Goal: Transaction & Acquisition: Purchase product/service

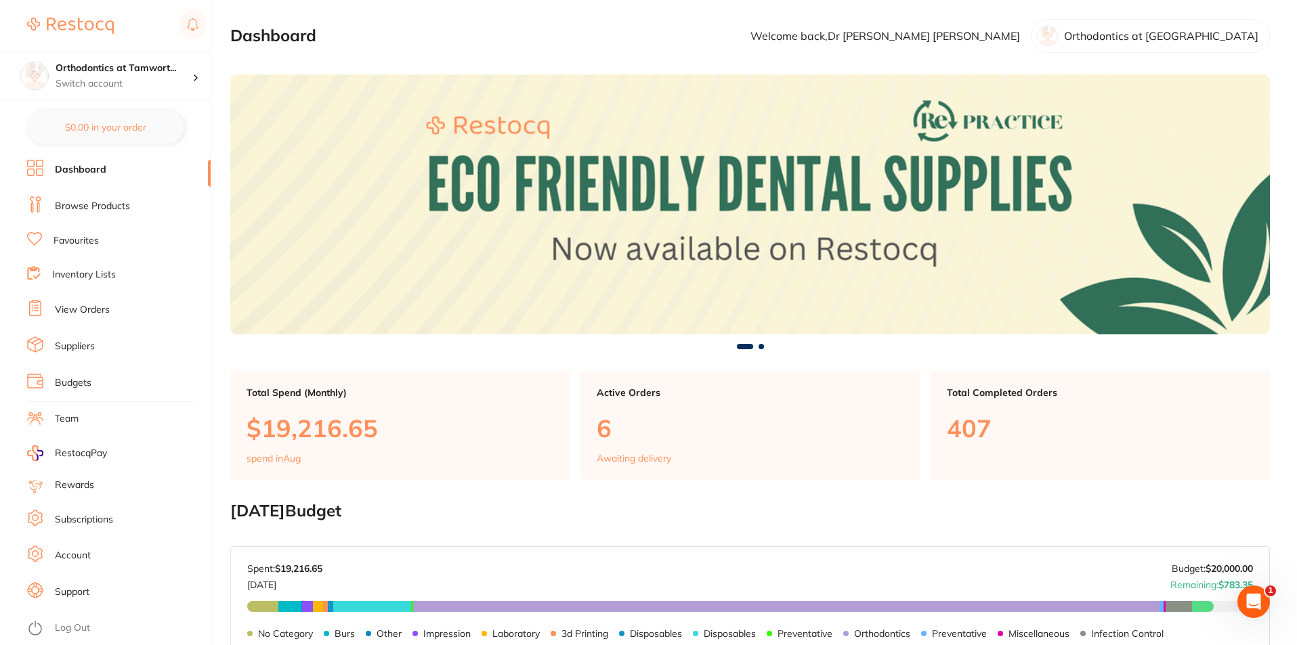
click at [95, 276] on link "Inventory Lists" at bounding box center [84, 275] width 64 height 14
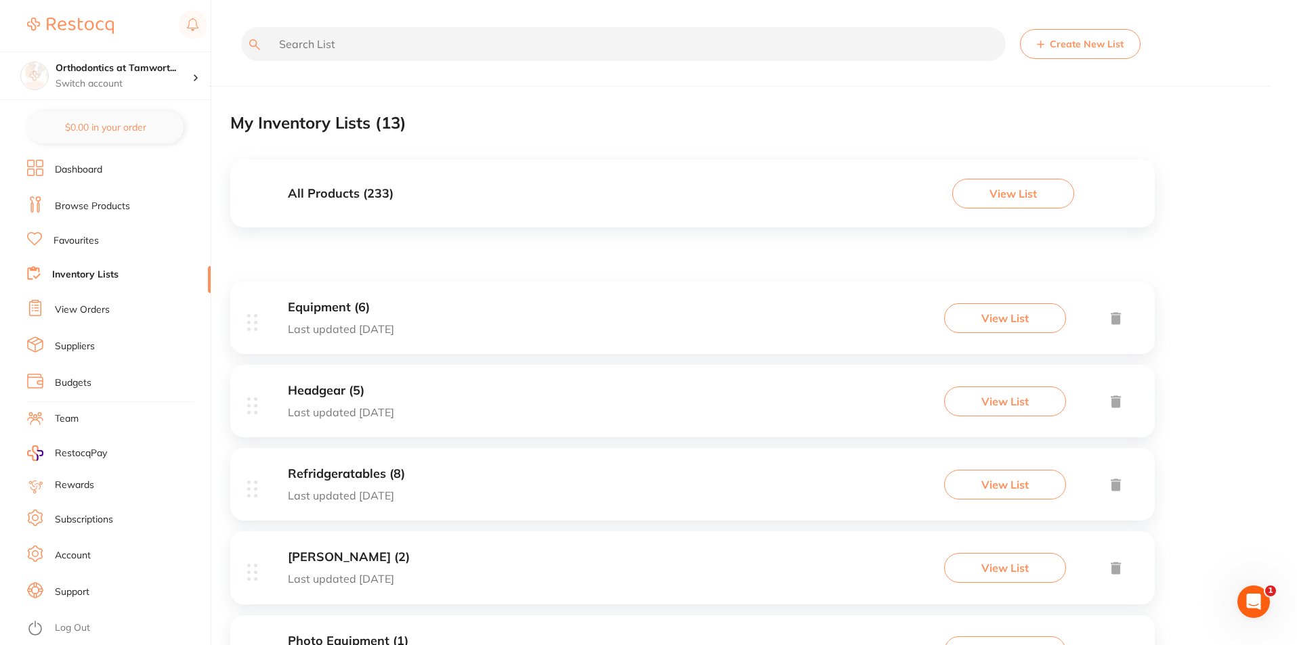
click at [456, 35] on input "text" at bounding box center [623, 44] width 764 height 34
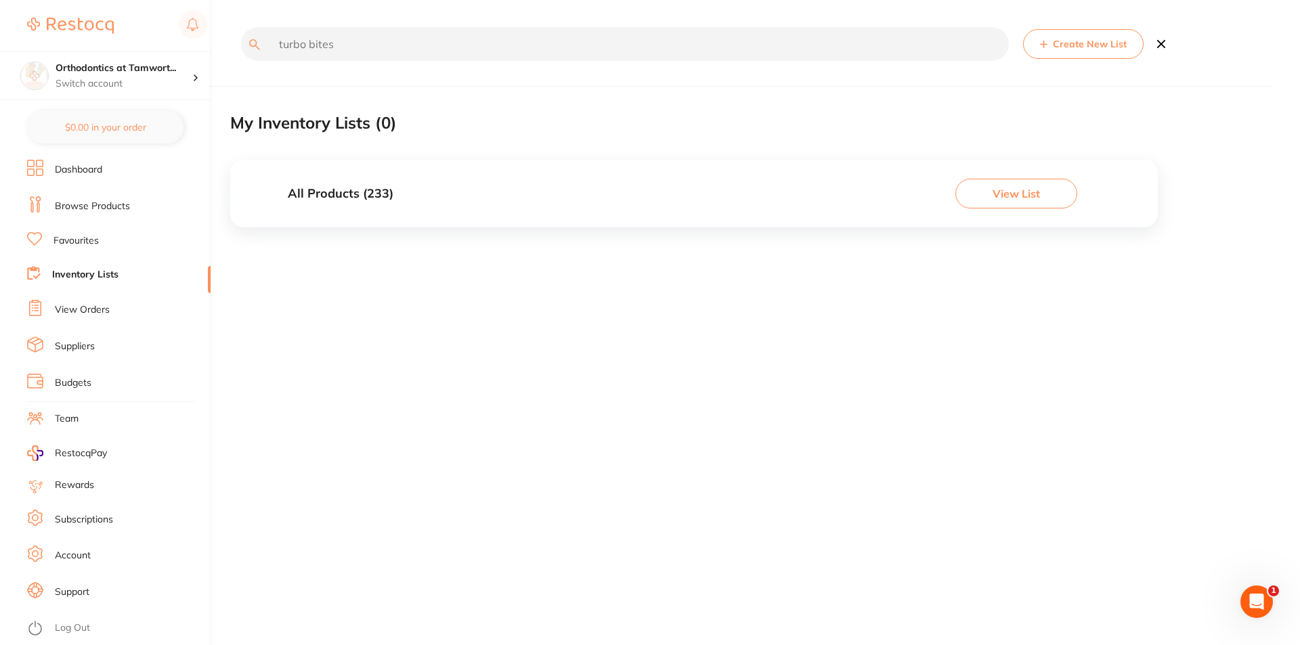
type input "turbo bites"
click at [1017, 192] on button "View List" at bounding box center [1016, 194] width 122 height 30
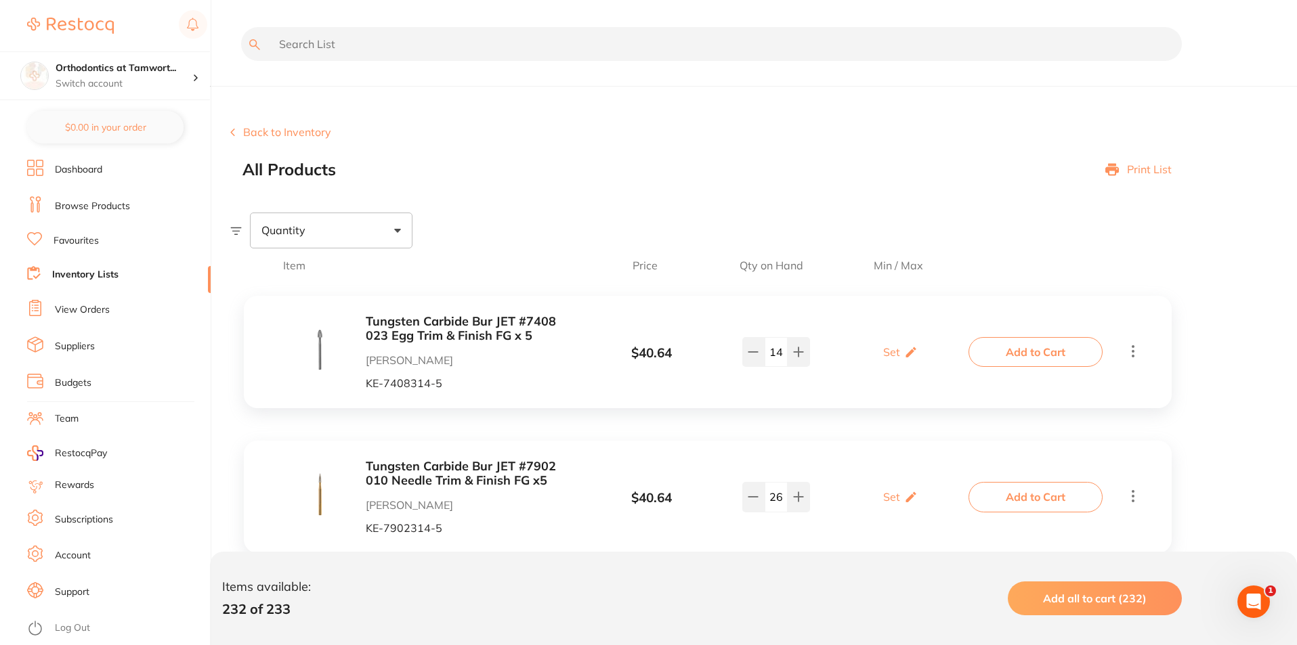
click at [441, 53] on input "text" at bounding box center [711, 44] width 940 height 34
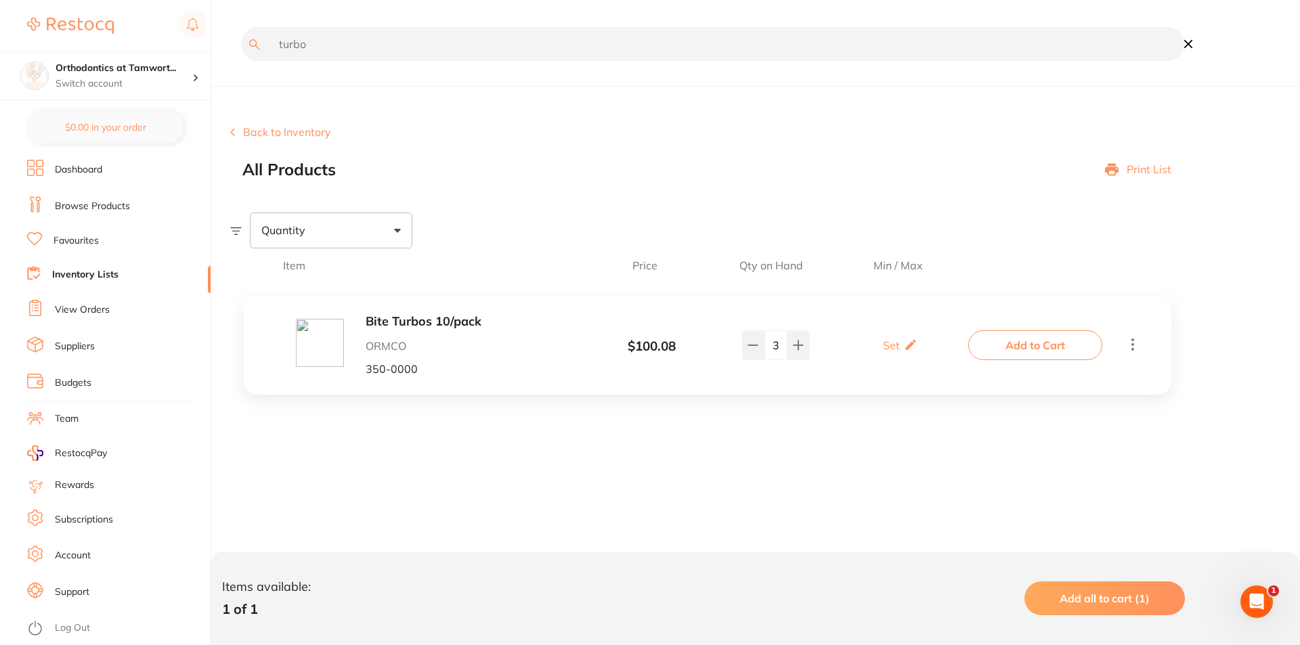
type input "turbo"
click at [447, 326] on b "Bite Turbos 10/pack" at bounding box center [473, 322] width 215 height 14
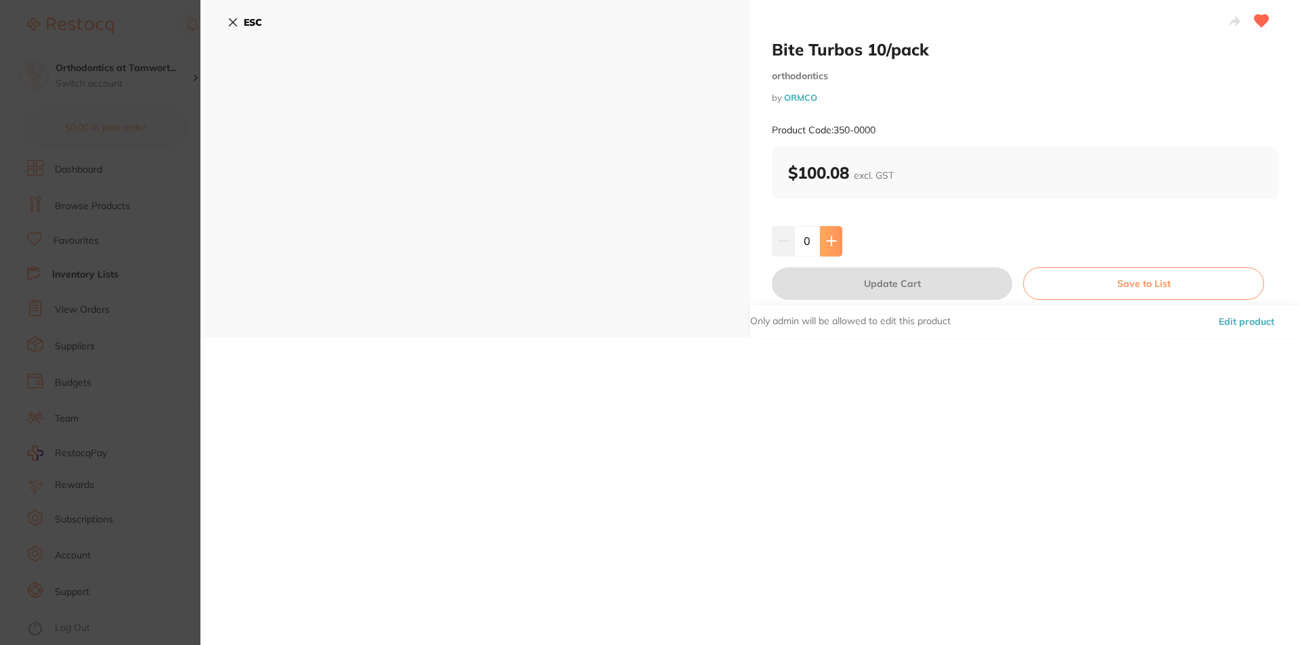
click at [833, 249] on button at bounding box center [831, 241] width 22 height 30
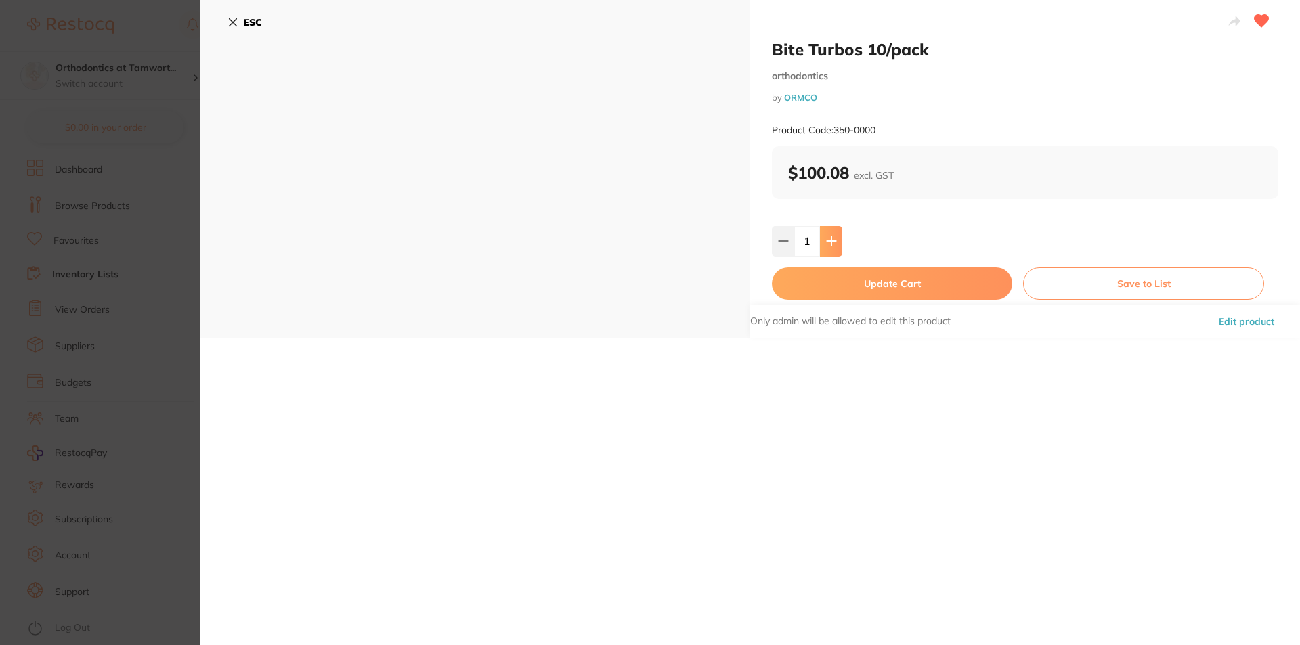
click at [833, 249] on button at bounding box center [831, 241] width 22 height 30
type input "2"
click at [894, 278] on button "Update Cart" at bounding box center [892, 283] width 240 height 32
checkbox input "false"
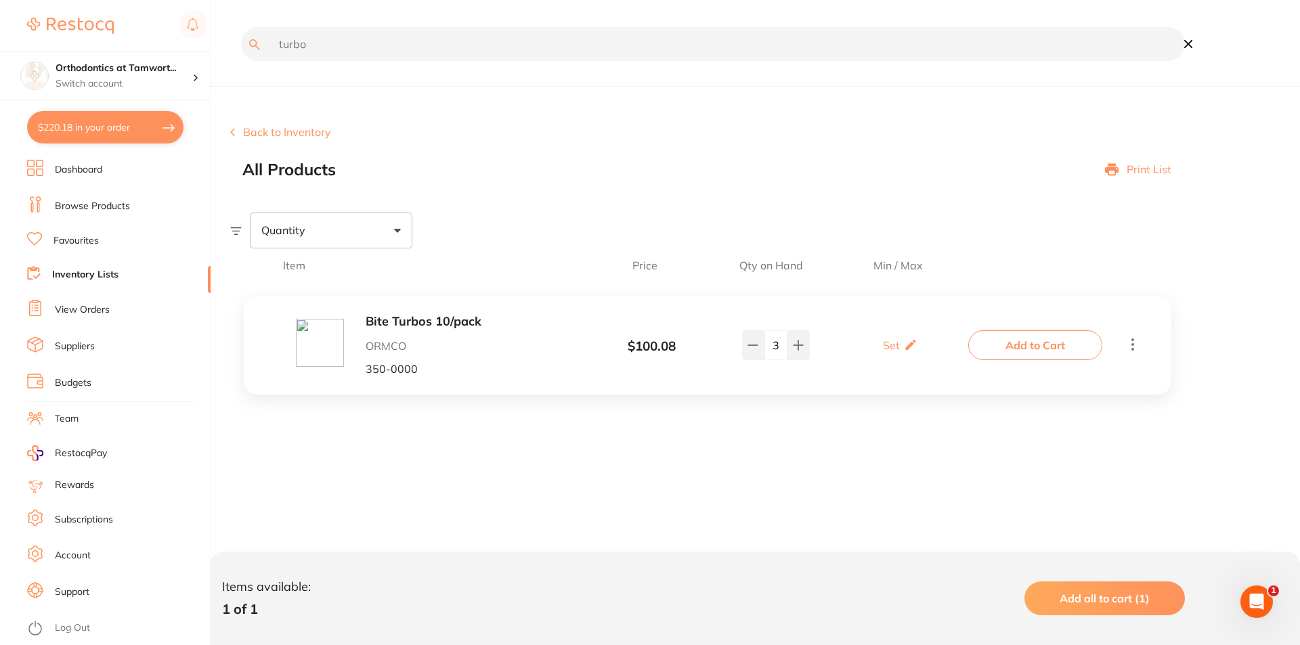
drag, startPoint x: 330, startPoint y: 45, endPoint x: 234, endPoint y: 47, distance: 96.2
click at [234, 47] on div "turbo" at bounding box center [707, 53] width 955 height 53
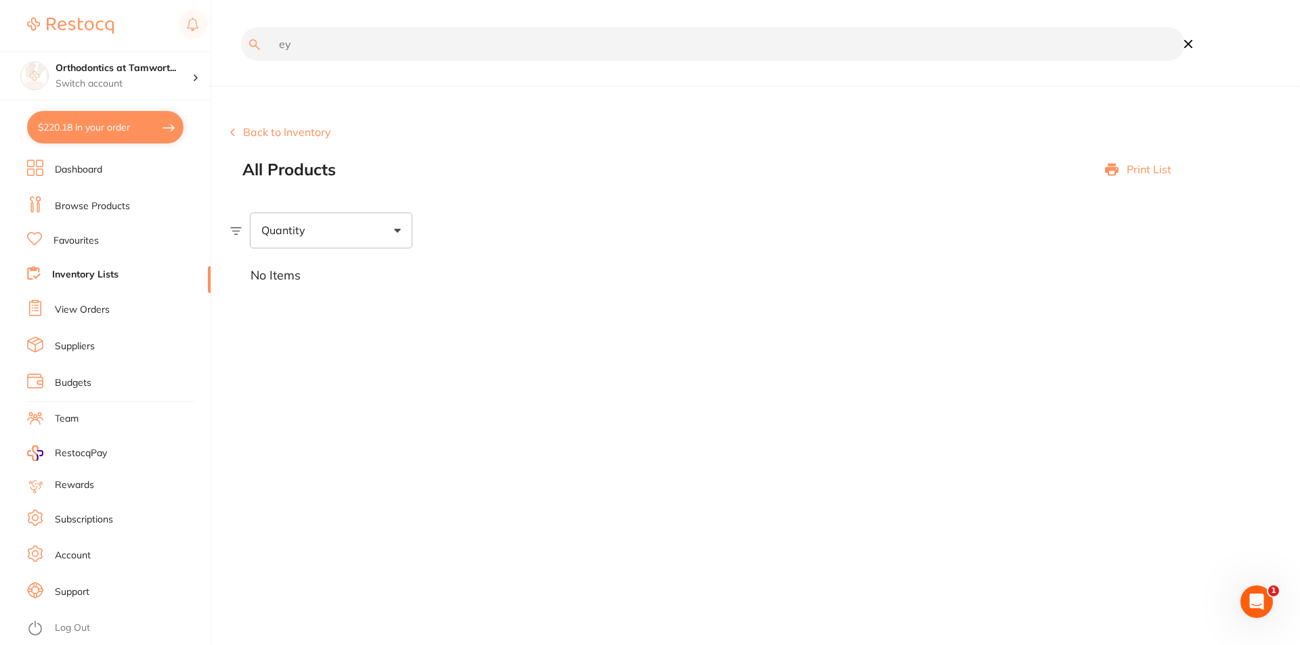
type input "e"
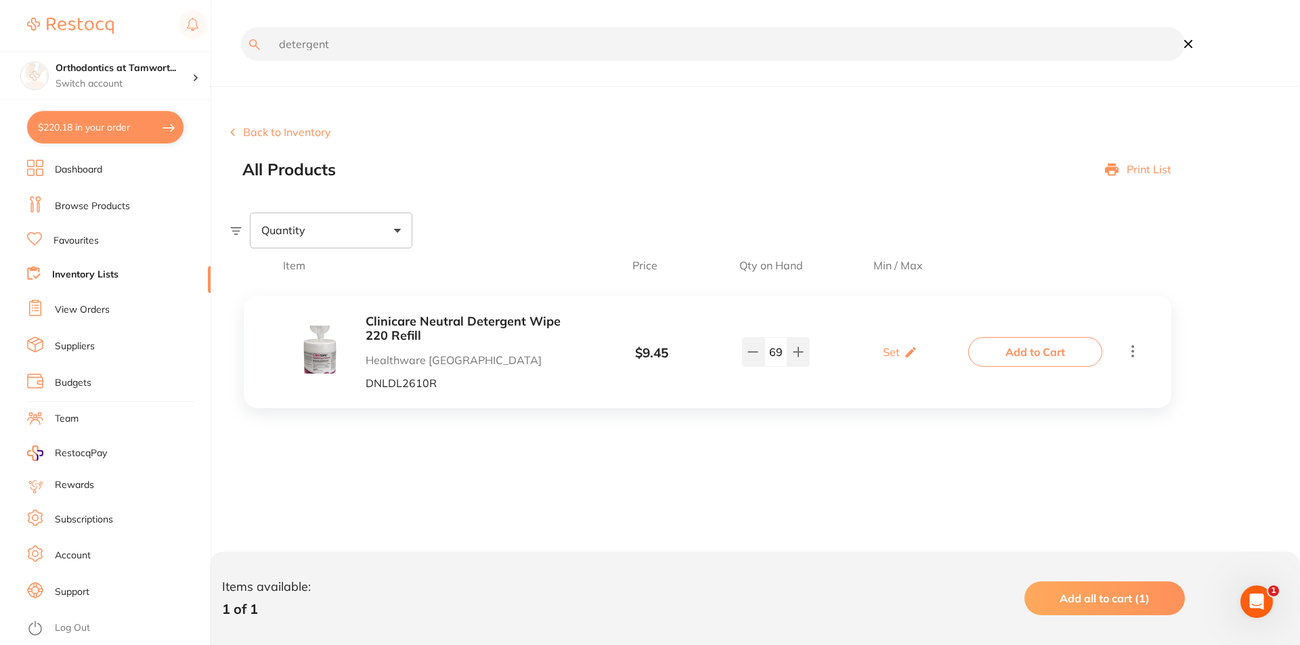
type input "detergent"
click at [517, 325] on b "Clinicare Neutral Detergent Wipe 220 Refill" at bounding box center [473, 329] width 215 height 28
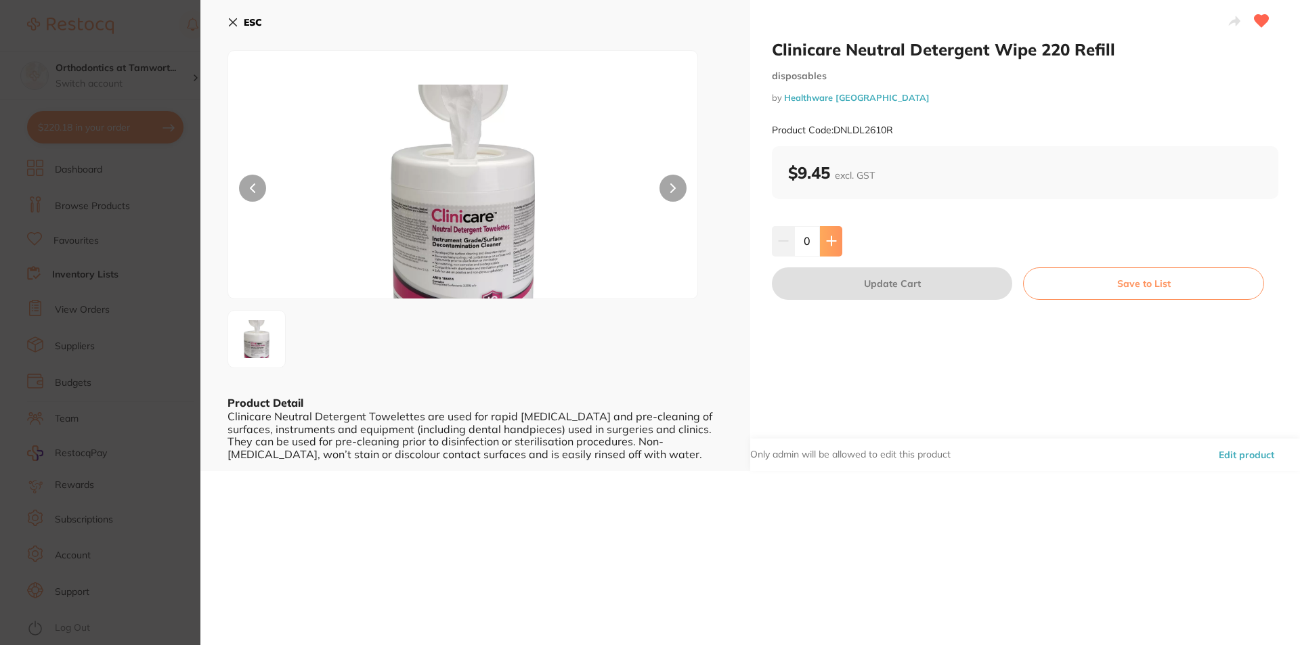
click at [834, 236] on icon at bounding box center [831, 241] width 11 height 11
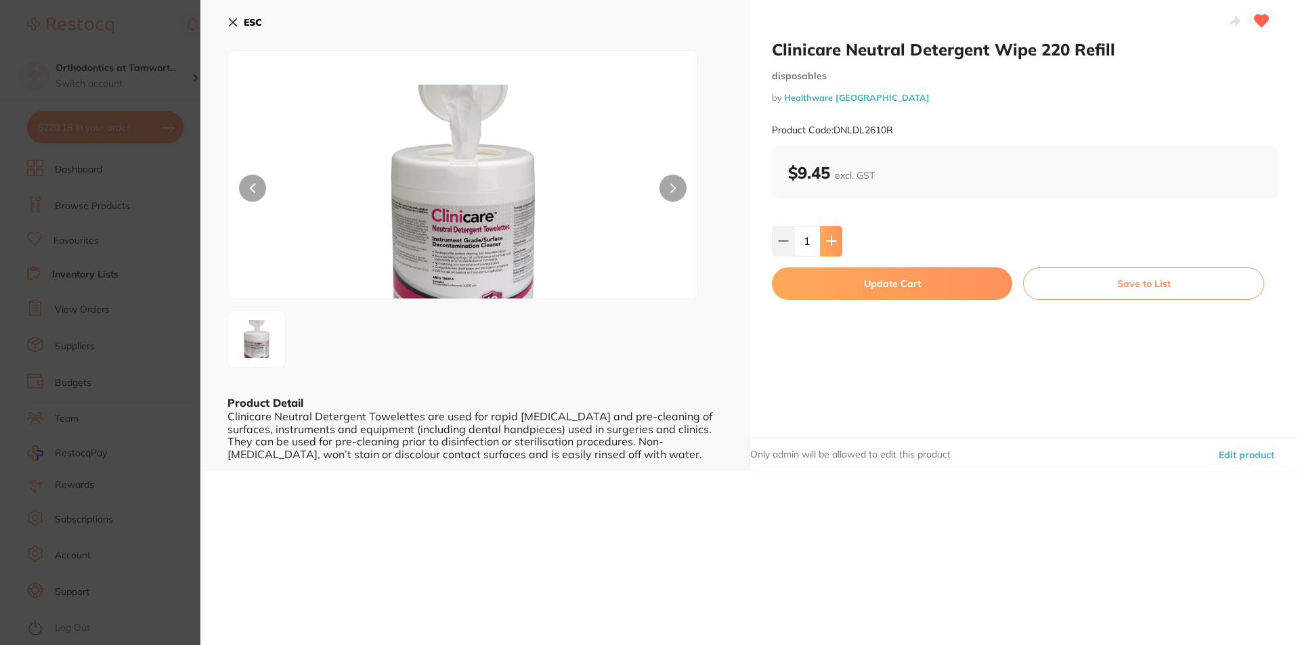
click at [834, 236] on icon at bounding box center [831, 241] width 11 height 11
type input "5"
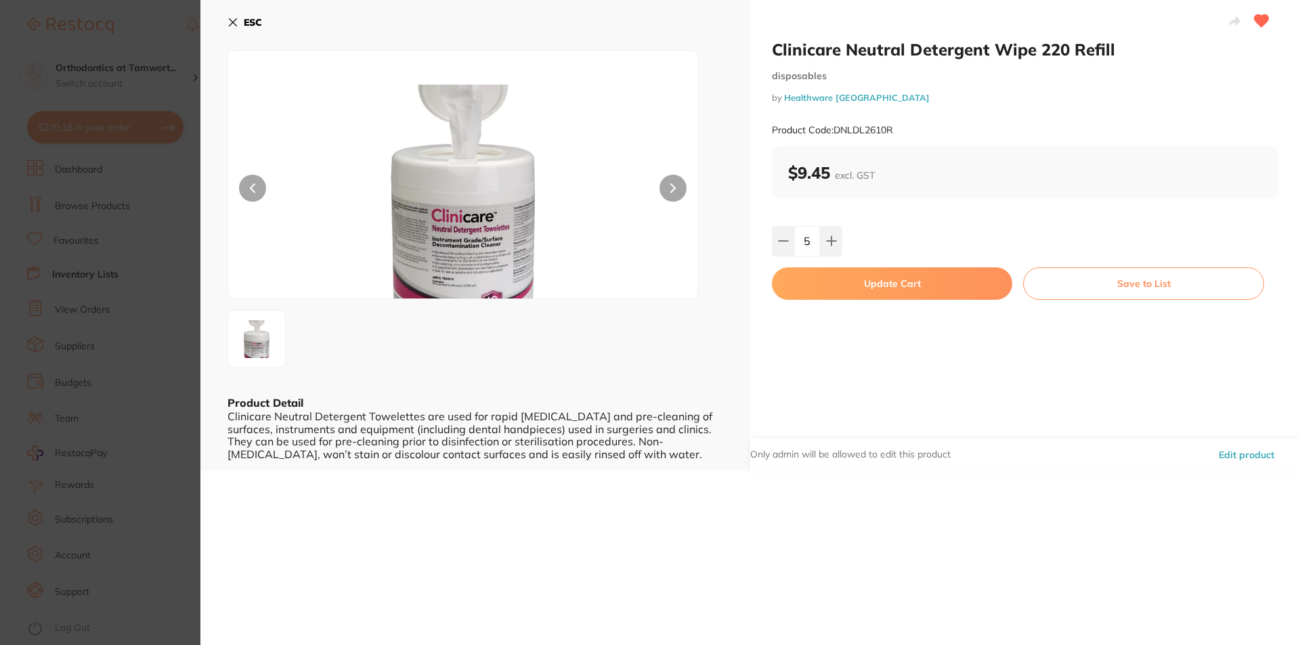
click at [882, 289] on button "Update Cart" at bounding box center [892, 283] width 240 height 32
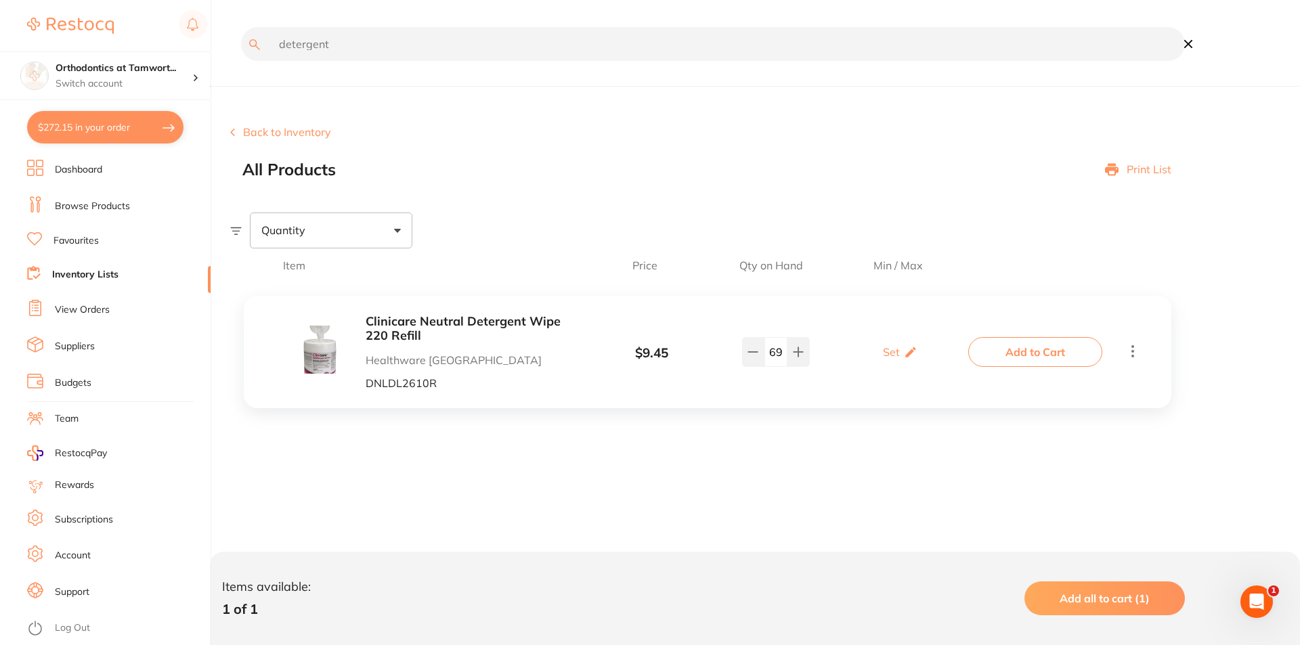
drag, startPoint x: 344, startPoint y: 45, endPoint x: 272, endPoint y: 46, distance: 71.8
click at [272, 46] on input "detergent" at bounding box center [713, 44] width 944 height 34
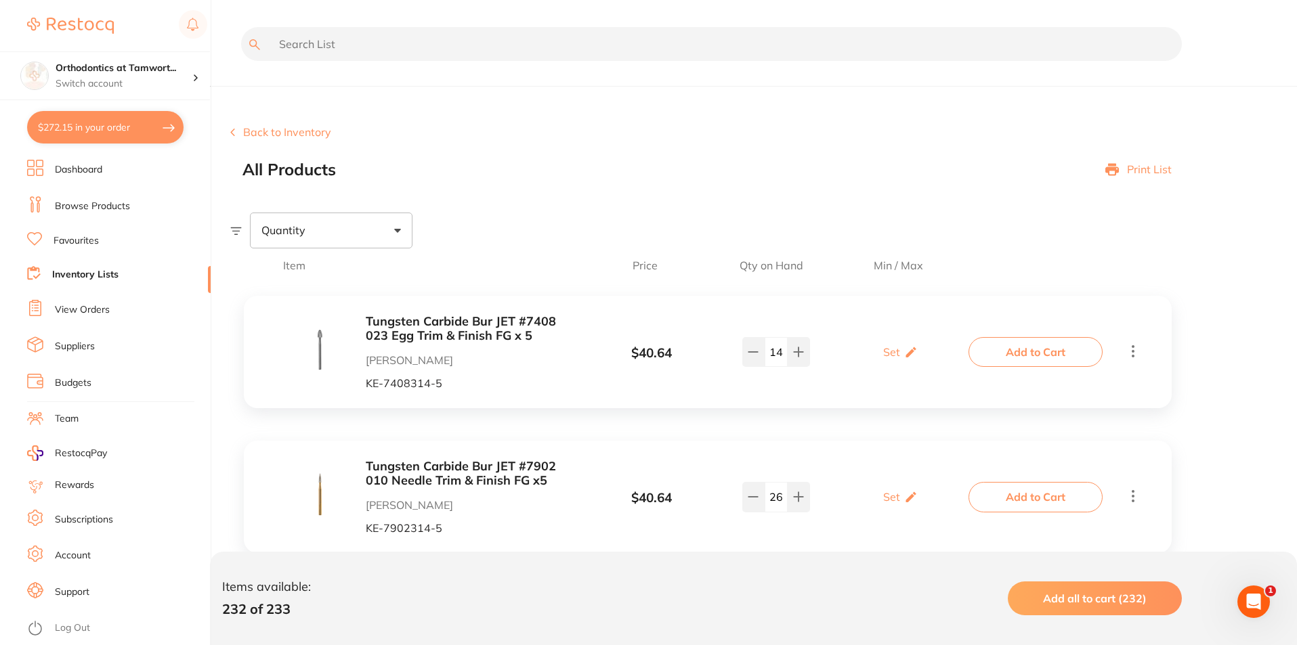
click at [89, 312] on link "View Orders" at bounding box center [82, 310] width 55 height 14
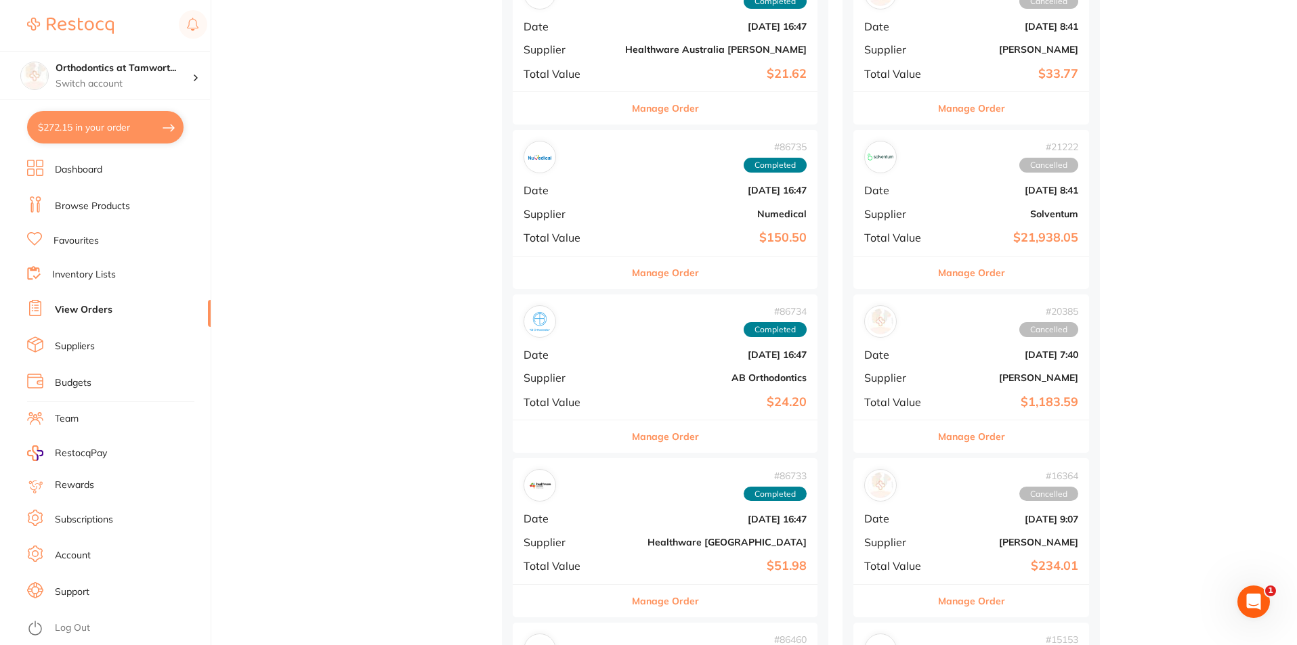
scroll to position [1286, 0]
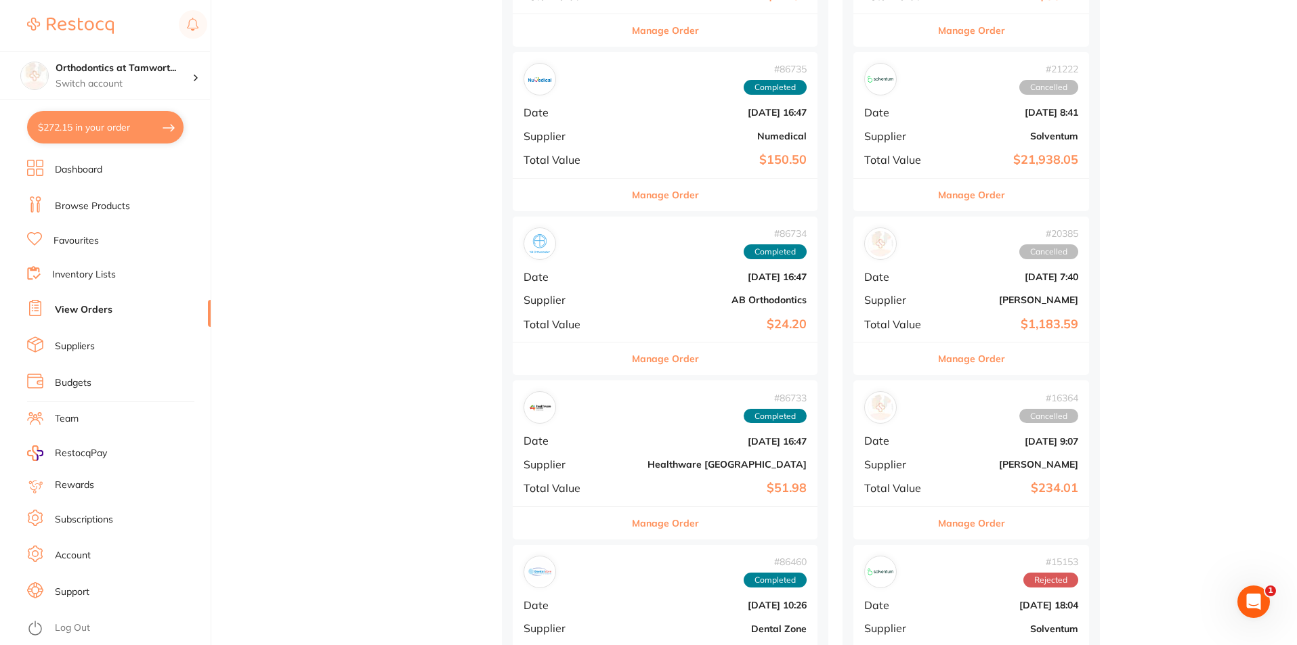
click at [632, 365] on button "Manage Order" at bounding box center [665, 359] width 67 height 32
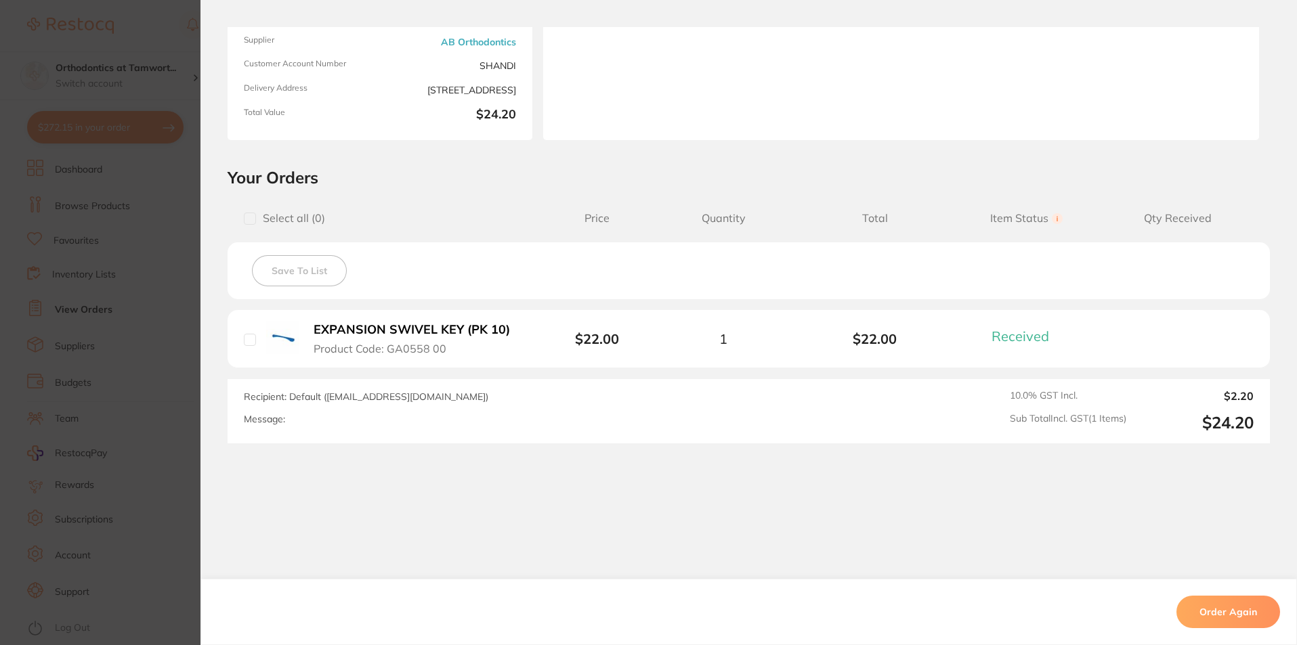
click at [172, 308] on section "Order ID: Restocq- 86734 Order Information 1 Received Completed Order Order Dat…" at bounding box center [648, 322] width 1297 height 645
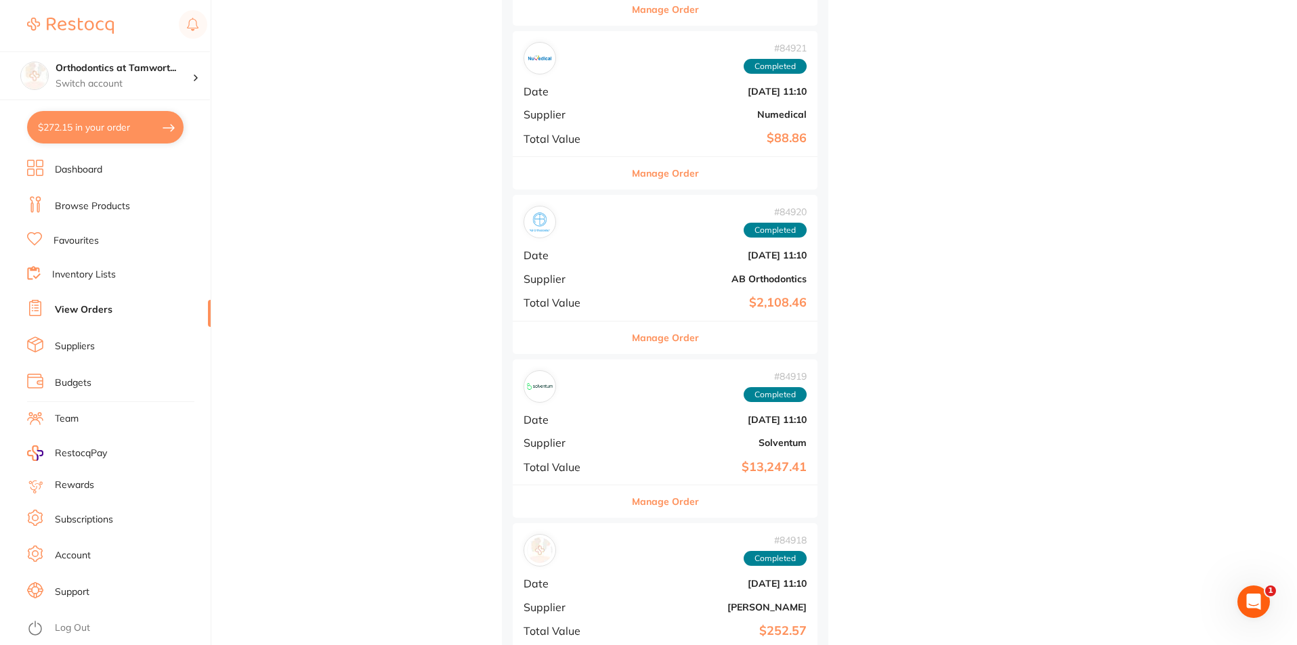
scroll to position [3453, 0]
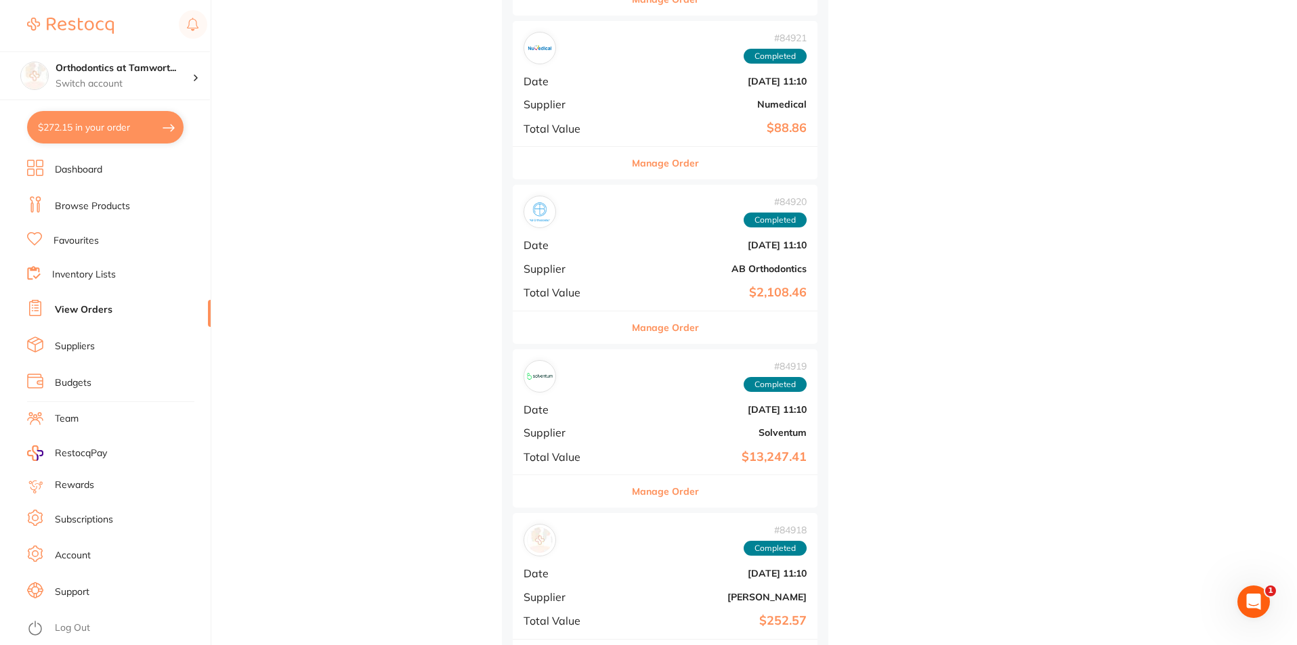
click at [652, 332] on button "Manage Order" at bounding box center [665, 327] width 67 height 32
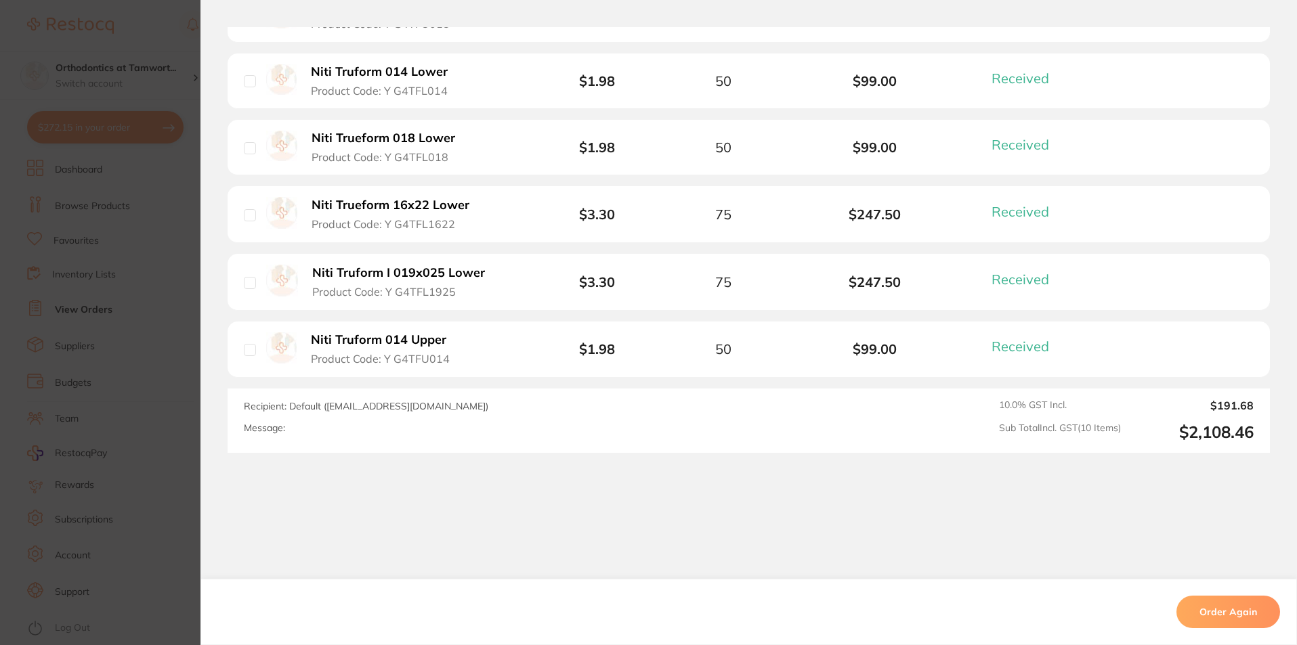
scroll to position [793, 0]
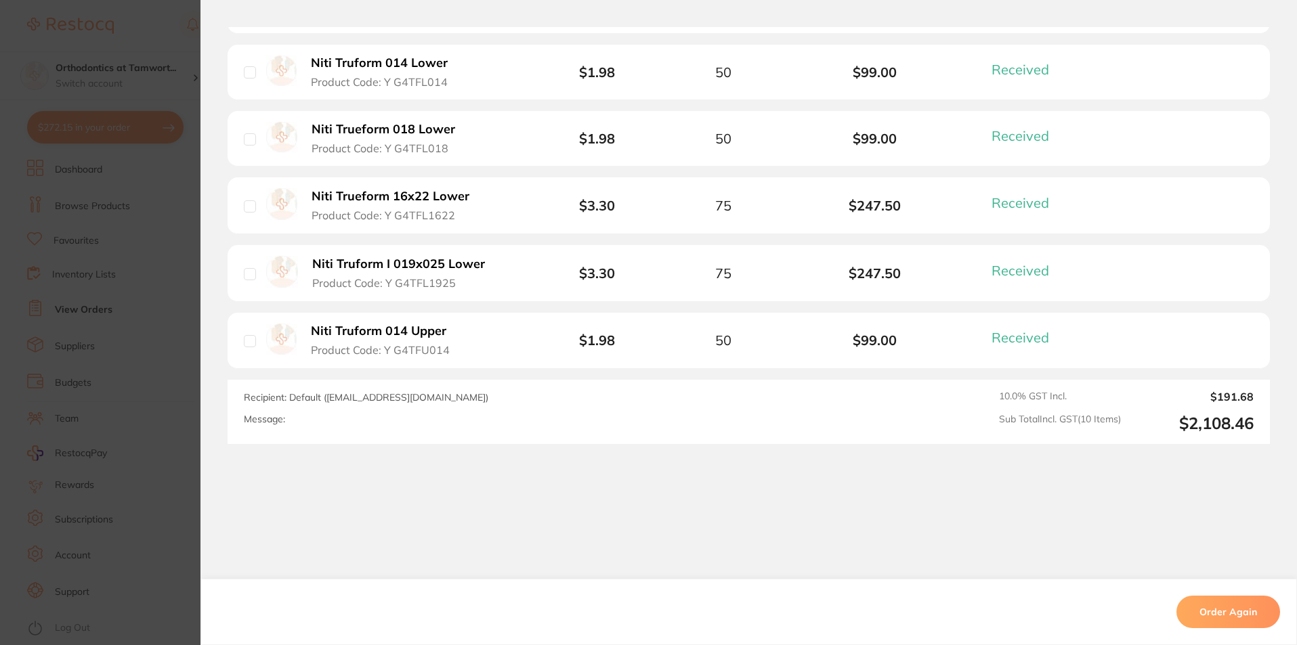
click at [171, 378] on section "Order ID: Restocq- 84920 Order Information 10 Received Completed Order Order Da…" at bounding box center [648, 322] width 1297 height 645
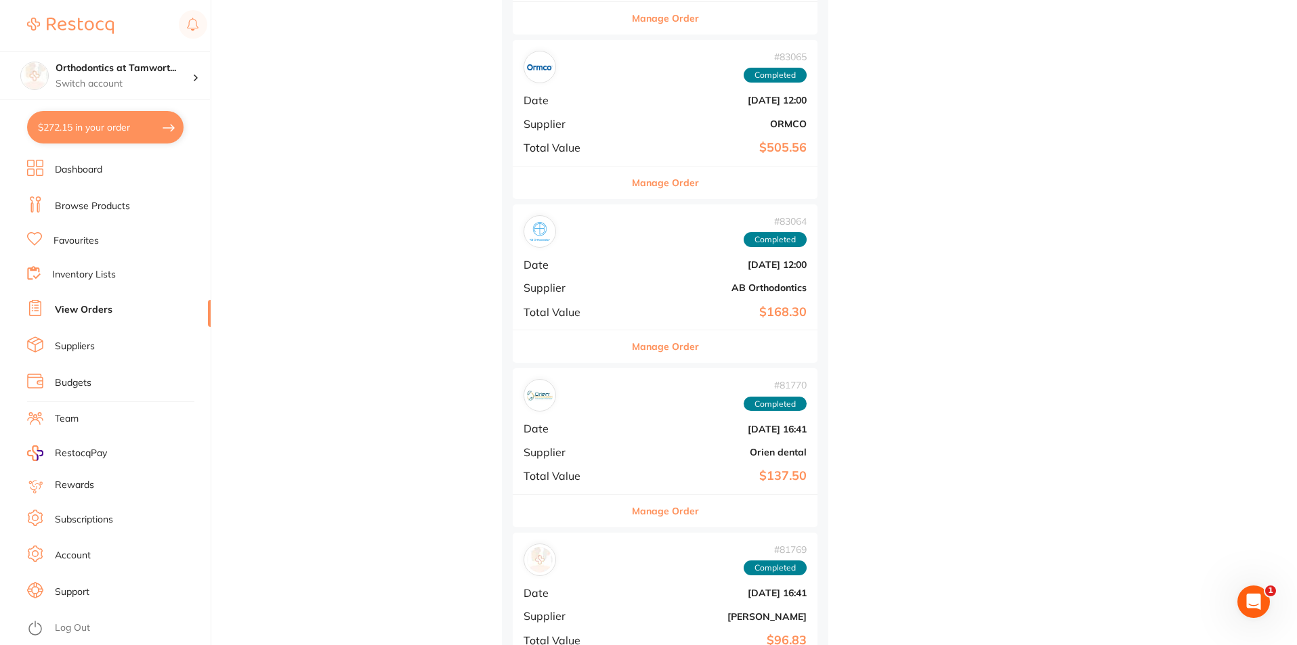
scroll to position [5078, 0]
click at [641, 345] on button "Manage Order" at bounding box center [665, 344] width 67 height 32
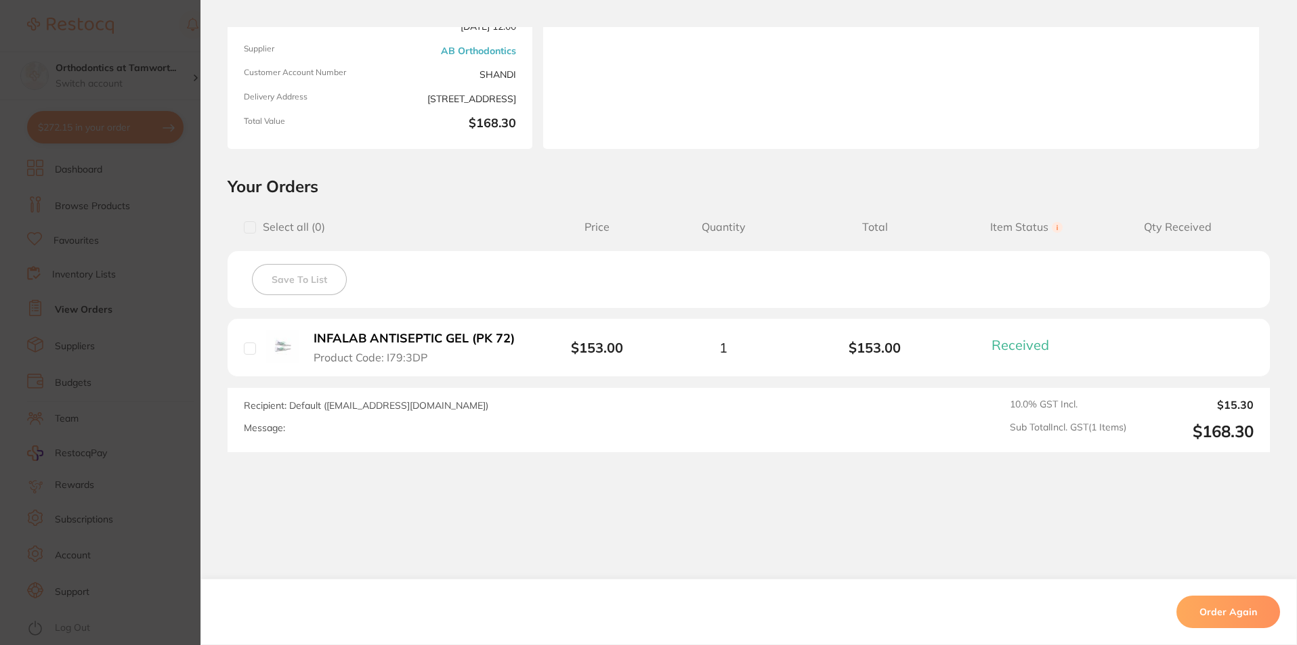
scroll to position [165, 0]
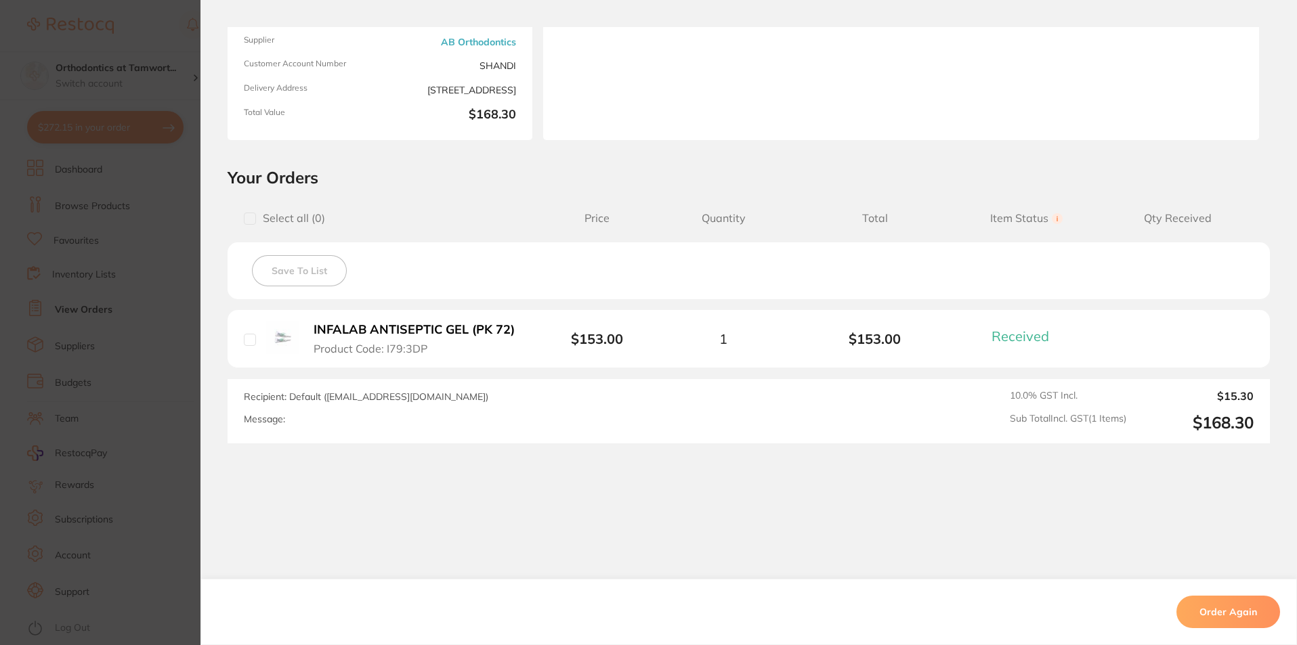
click at [118, 399] on section "Order ID: Restocq- 83064 Order Information 1 Received Completed Order Order Dat…" at bounding box center [648, 322] width 1297 height 645
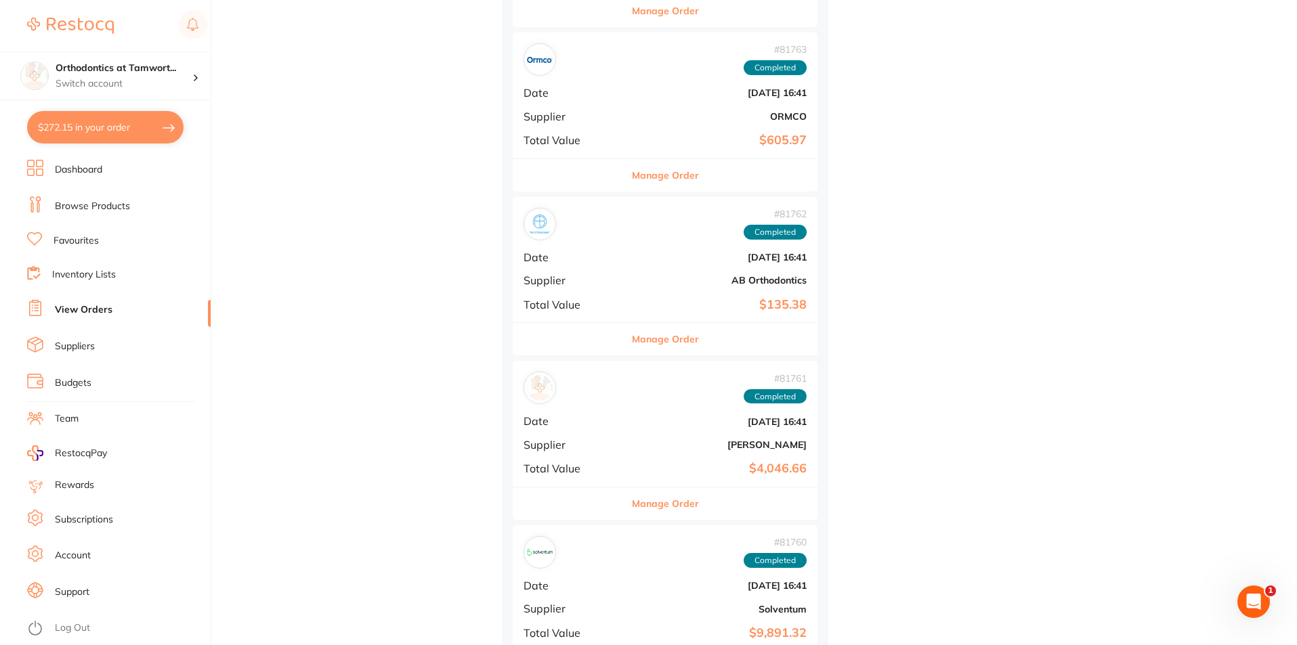
scroll to position [6567, 0]
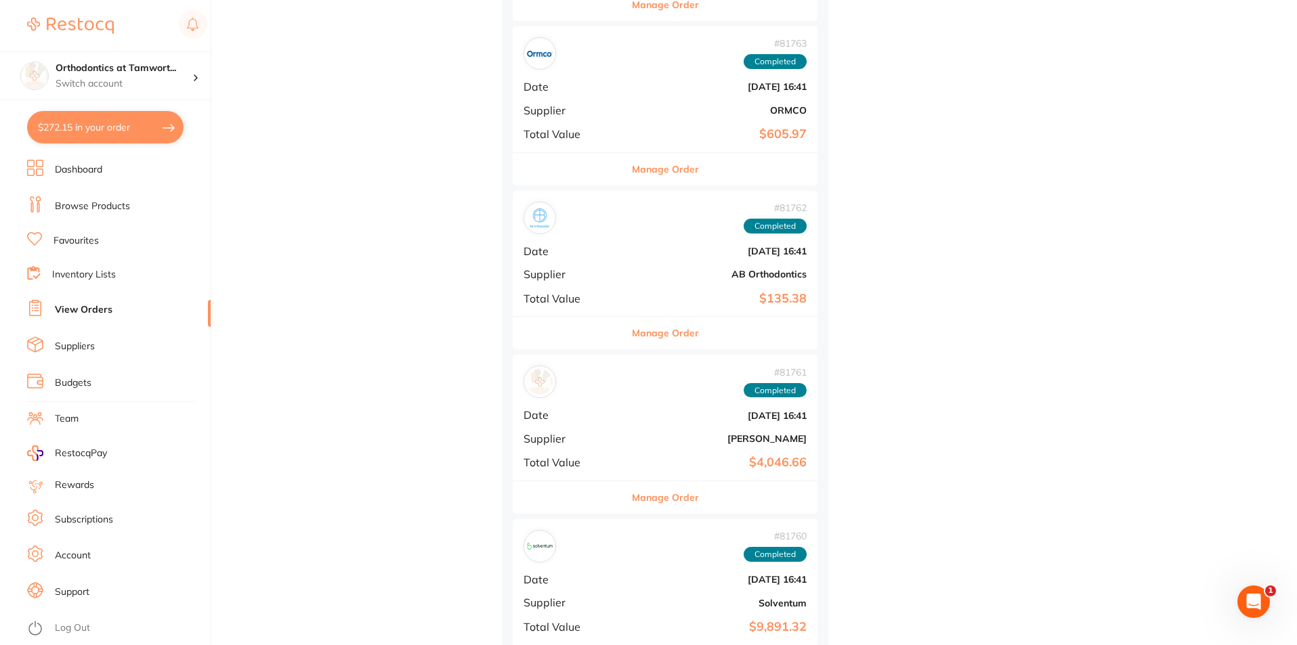
click at [655, 329] on button "Manage Order" at bounding box center [665, 333] width 67 height 32
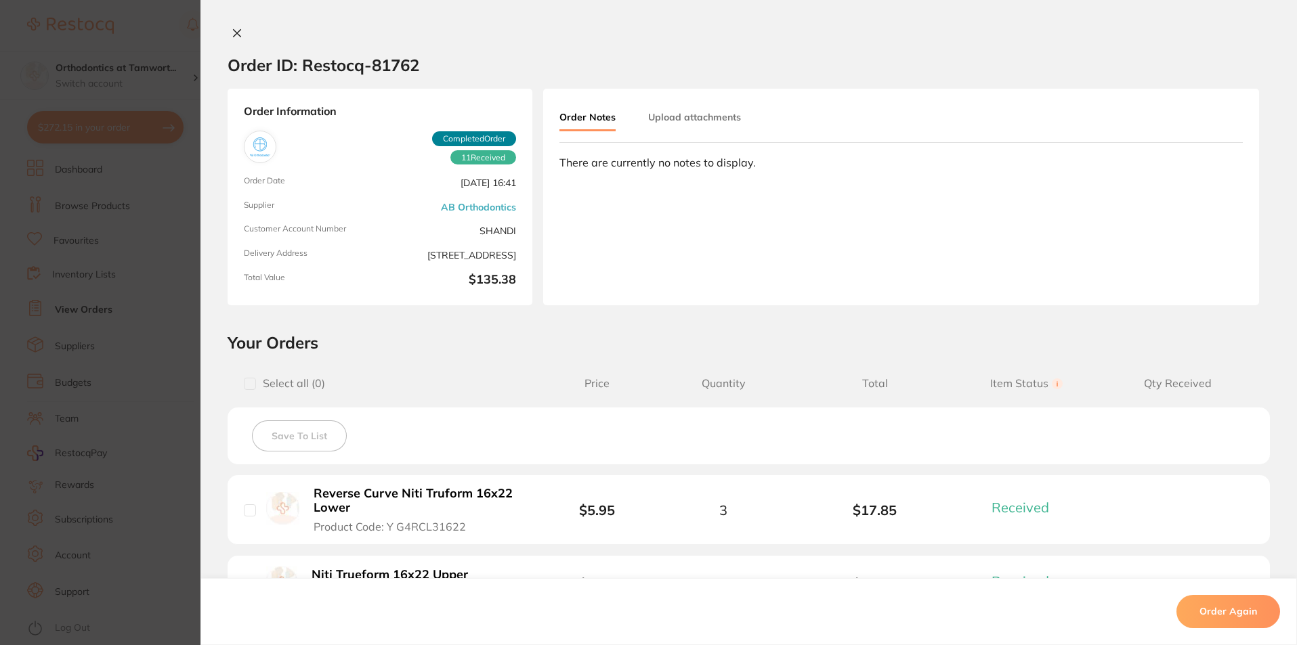
click at [167, 404] on section "Order ID: Restocq- 81762 Order Information 11 Received Completed Order Order Da…" at bounding box center [648, 322] width 1297 height 645
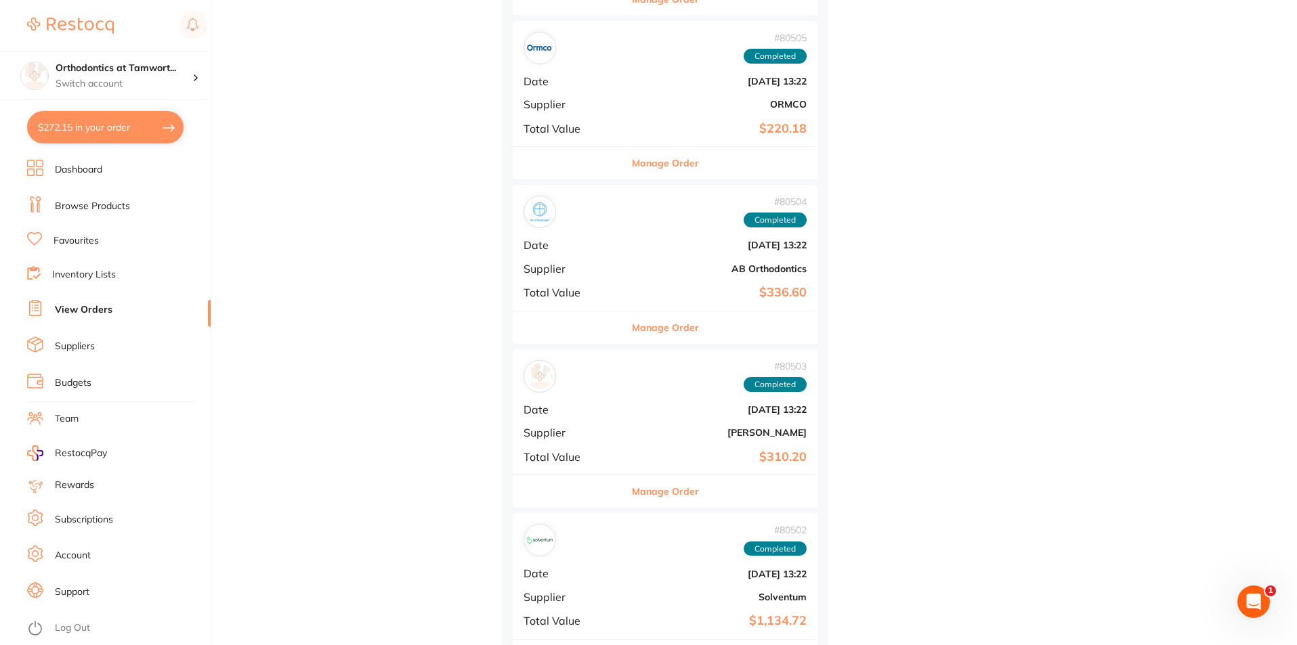
scroll to position [7583, 0]
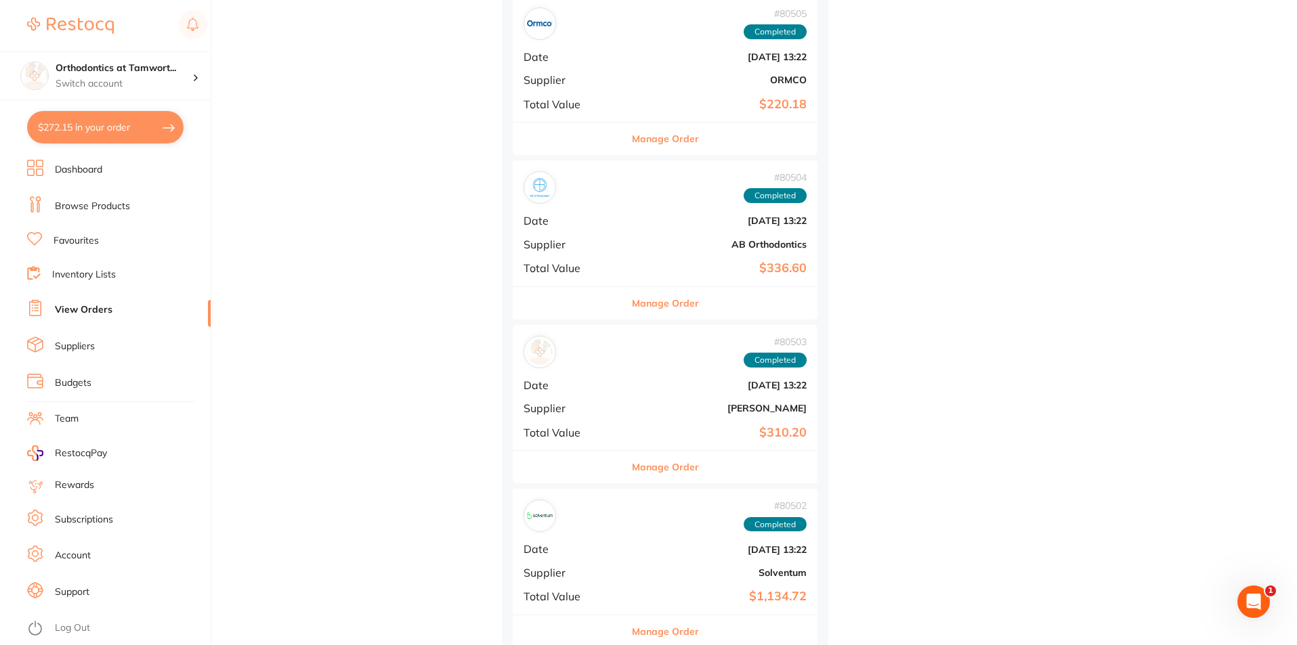
click at [632, 303] on button "Manage Order" at bounding box center [665, 303] width 67 height 32
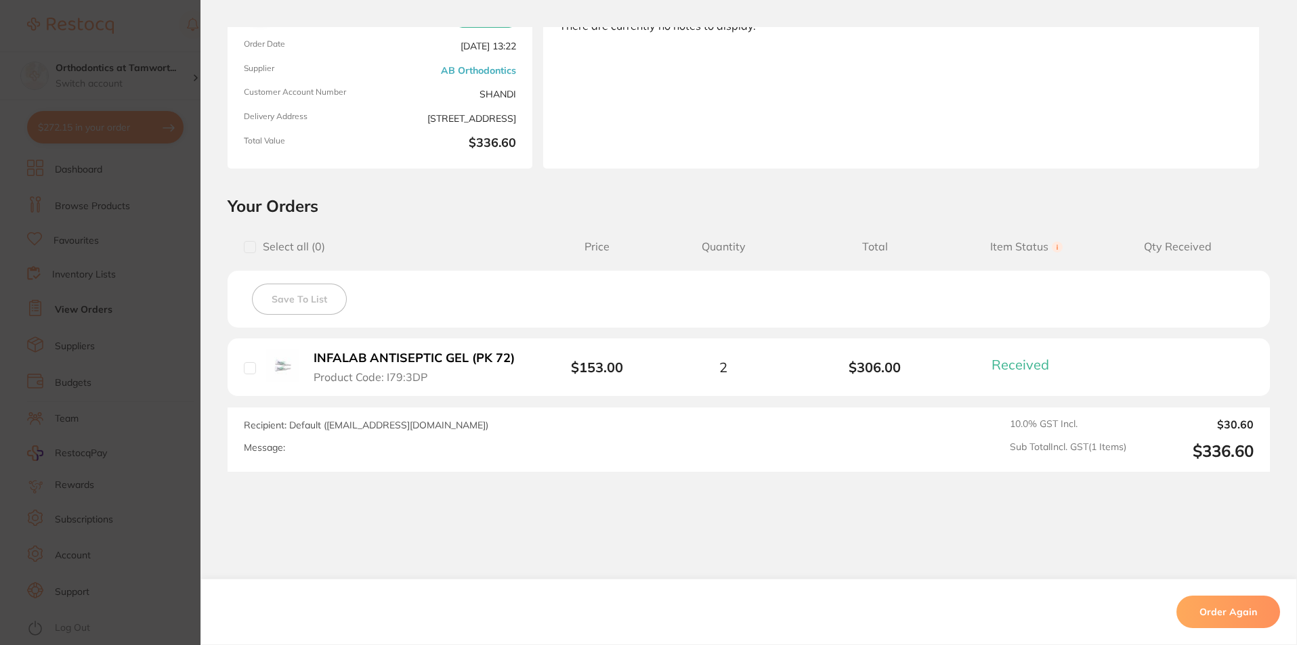
scroll to position [165, 0]
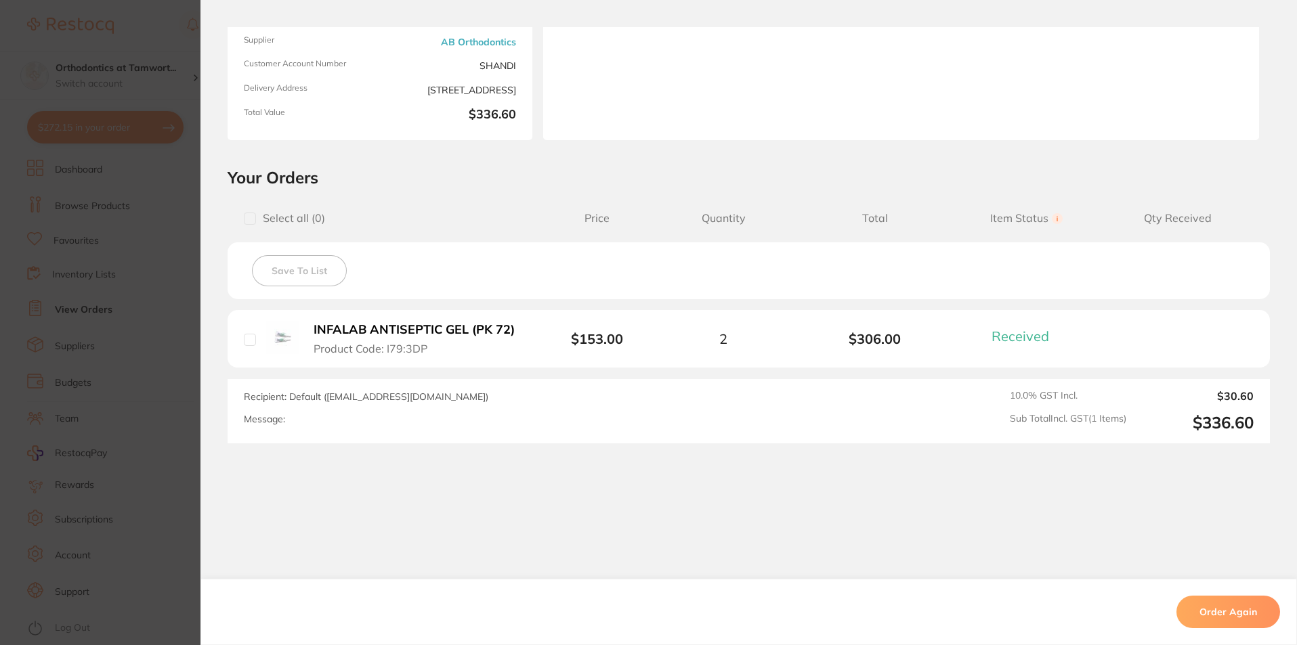
click at [167, 395] on section "Order ID: Restocq- 80504 Order Information 1 Received Completed Order Order Dat…" at bounding box center [648, 322] width 1297 height 645
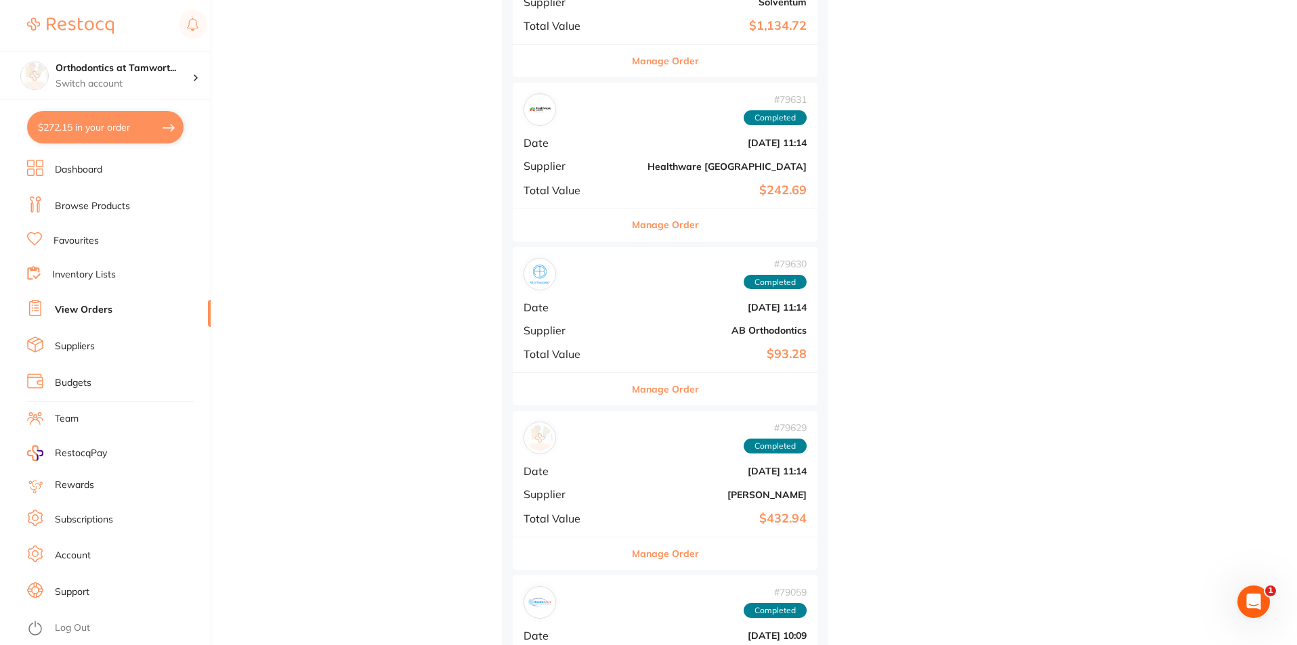
scroll to position [8260, 0]
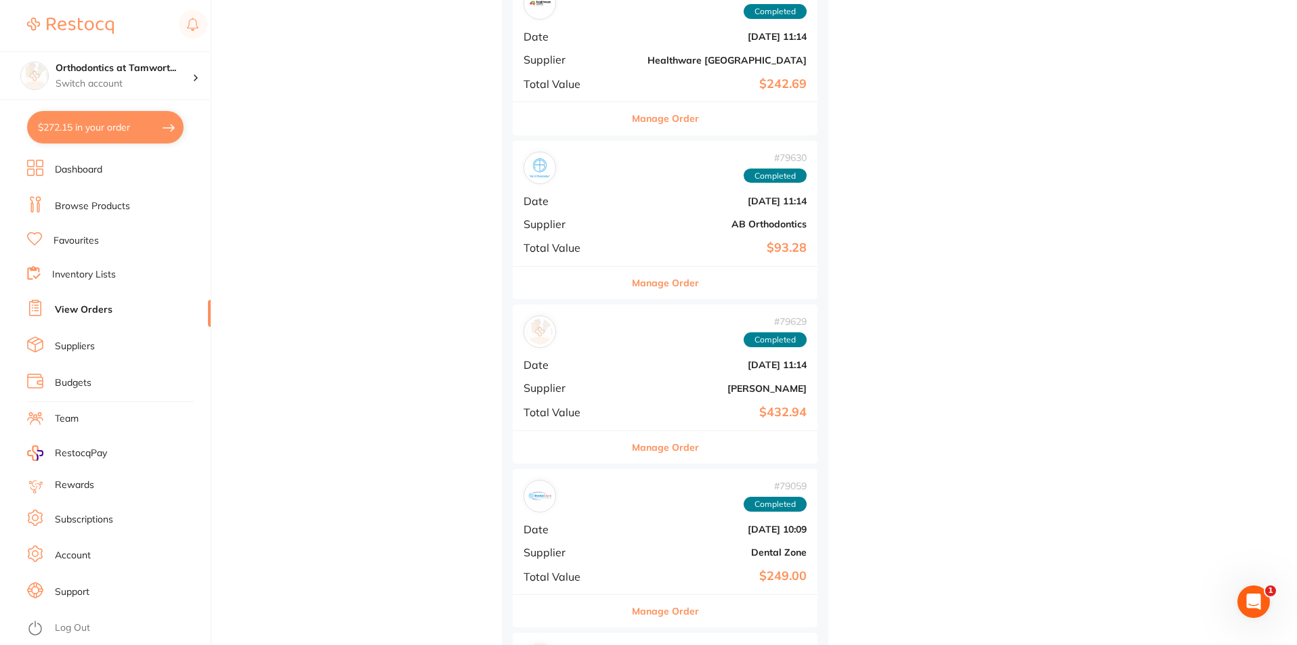
click at [632, 289] on button "Manage Order" at bounding box center [665, 283] width 67 height 32
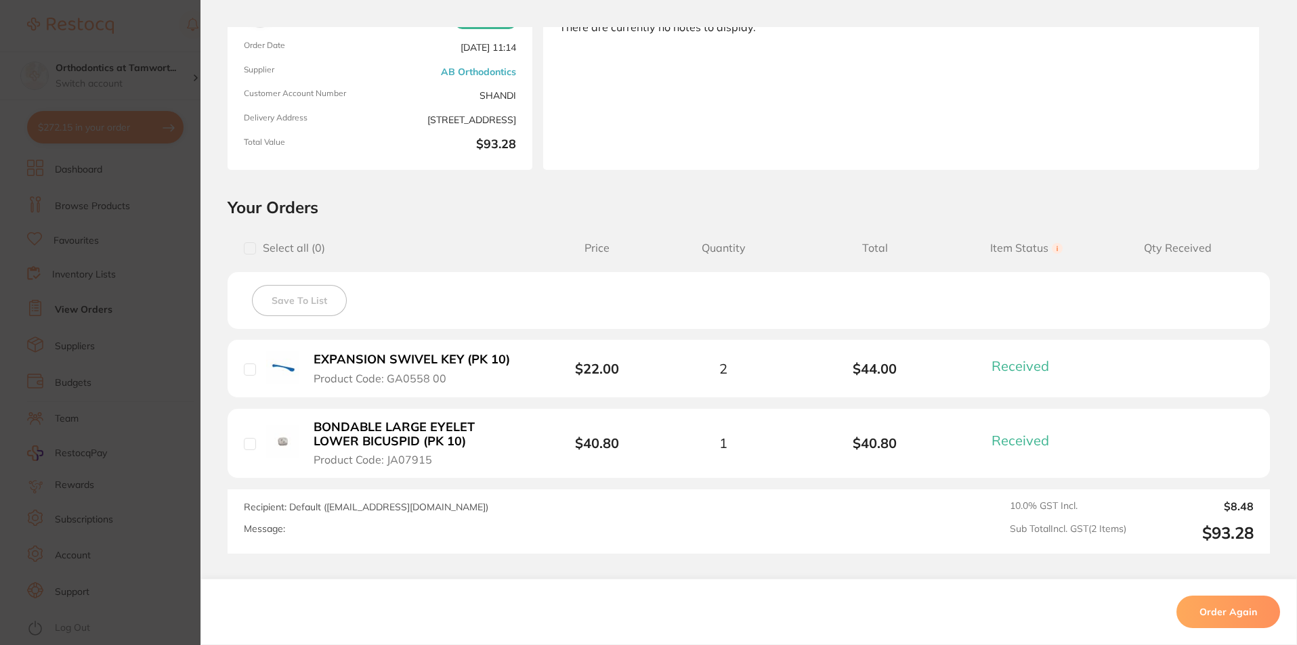
click at [453, 425] on b "BONDABLE LARGE EYELET LOWER BICUSPID (PK 10)" at bounding box center [417, 434] width 209 height 28
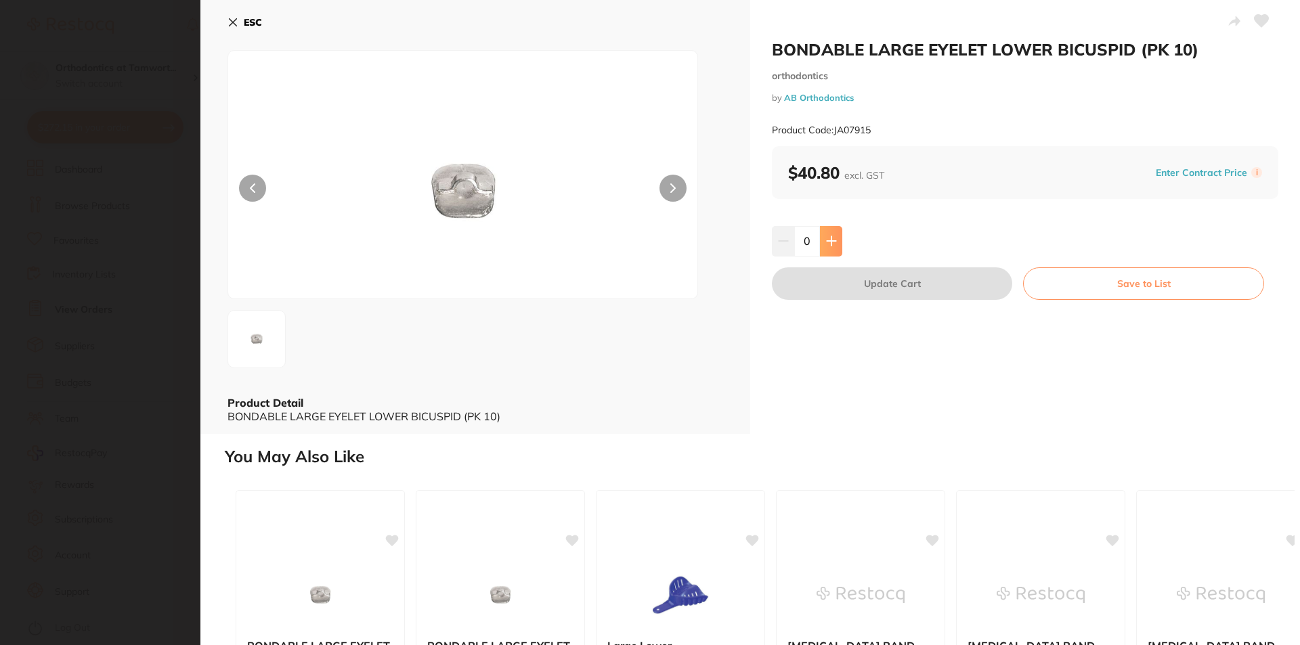
click at [827, 240] on icon at bounding box center [831, 241] width 11 height 11
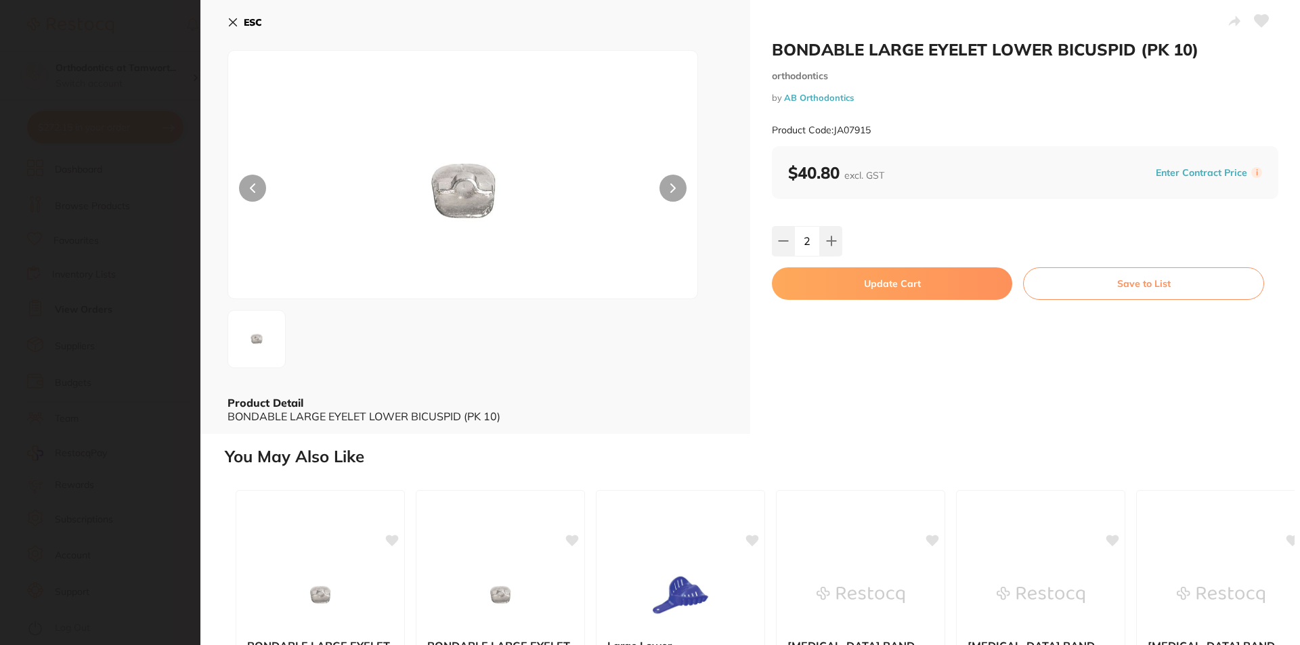
type input "2"
click at [861, 288] on button "Update Cart" at bounding box center [892, 283] width 240 height 32
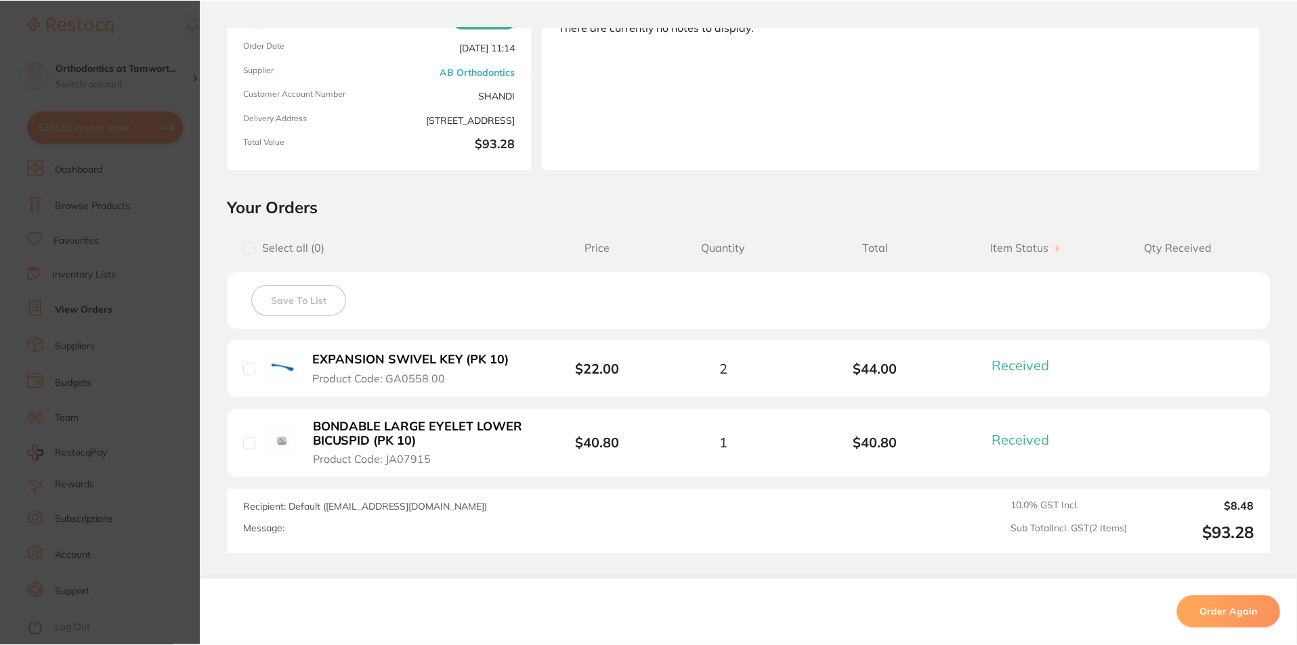
scroll to position [8260, 0]
click at [479, 423] on b "BONDABLE LARGE EYELET LOWER BICUSPID (PK 10)" at bounding box center [417, 434] width 209 height 28
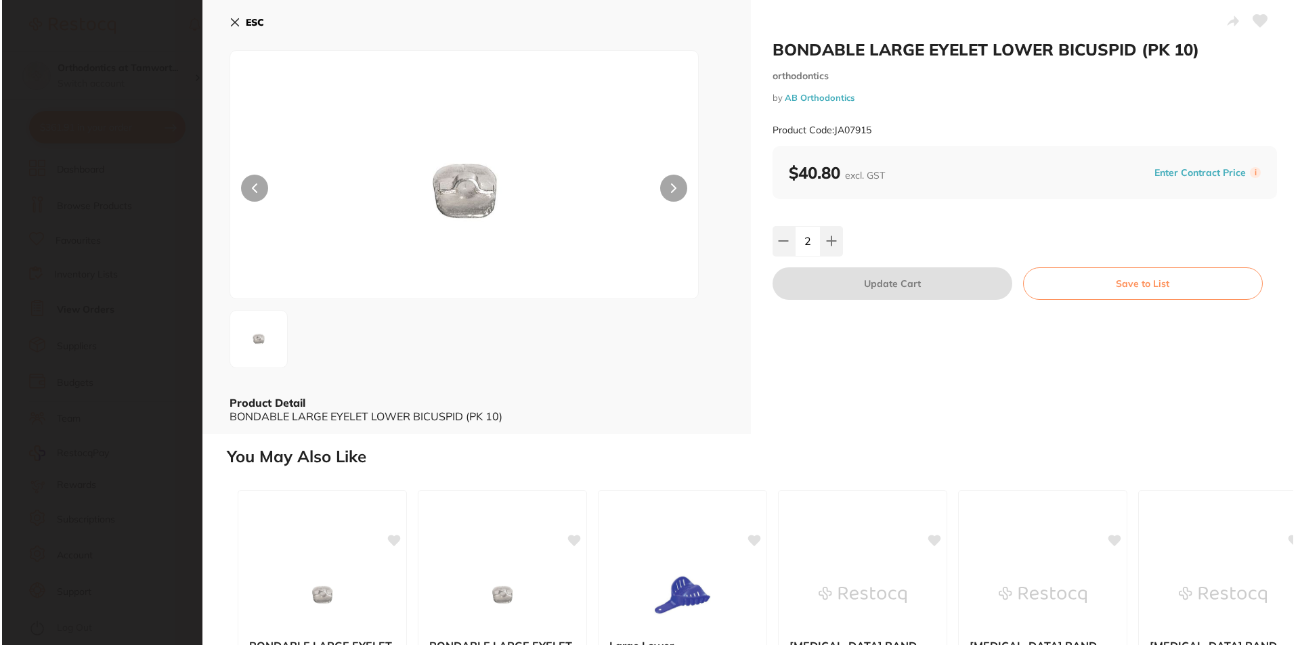
scroll to position [0, 0]
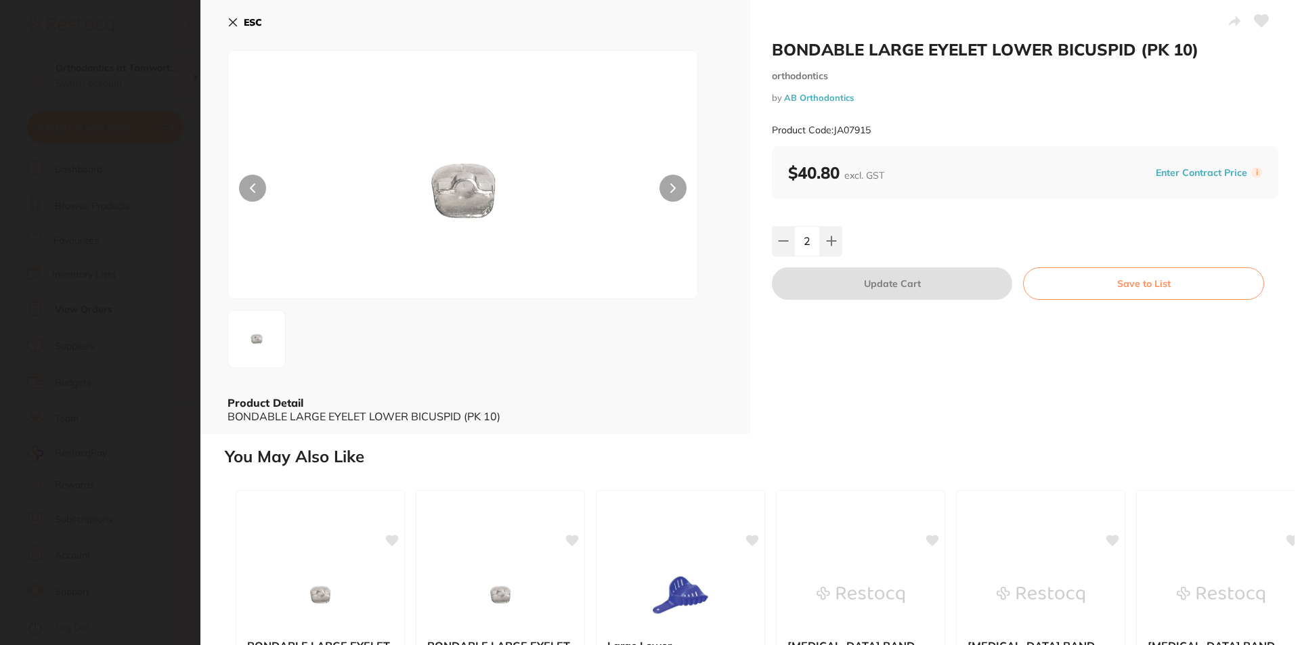
click at [1154, 291] on button "Save to List" at bounding box center [1143, 283] width 241 height 32
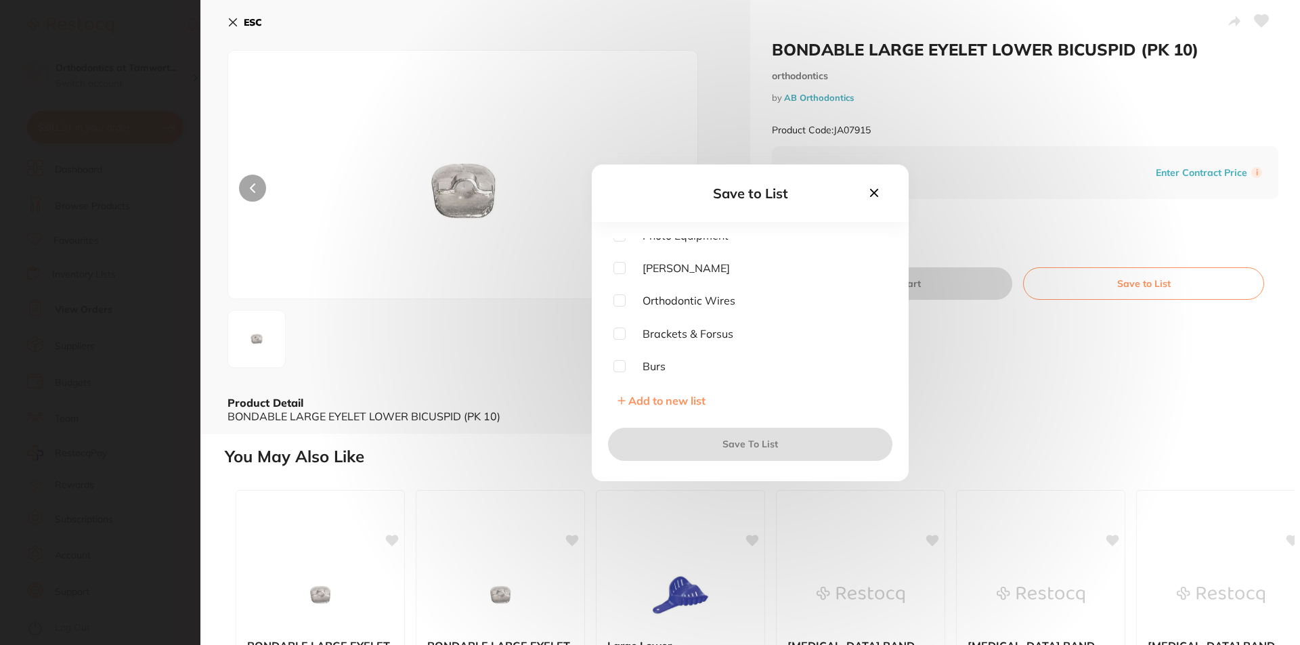
click at [618, 336] on input "checkbox" at bounding box center [619, 334] width 12 height 12
checkbox input "true"
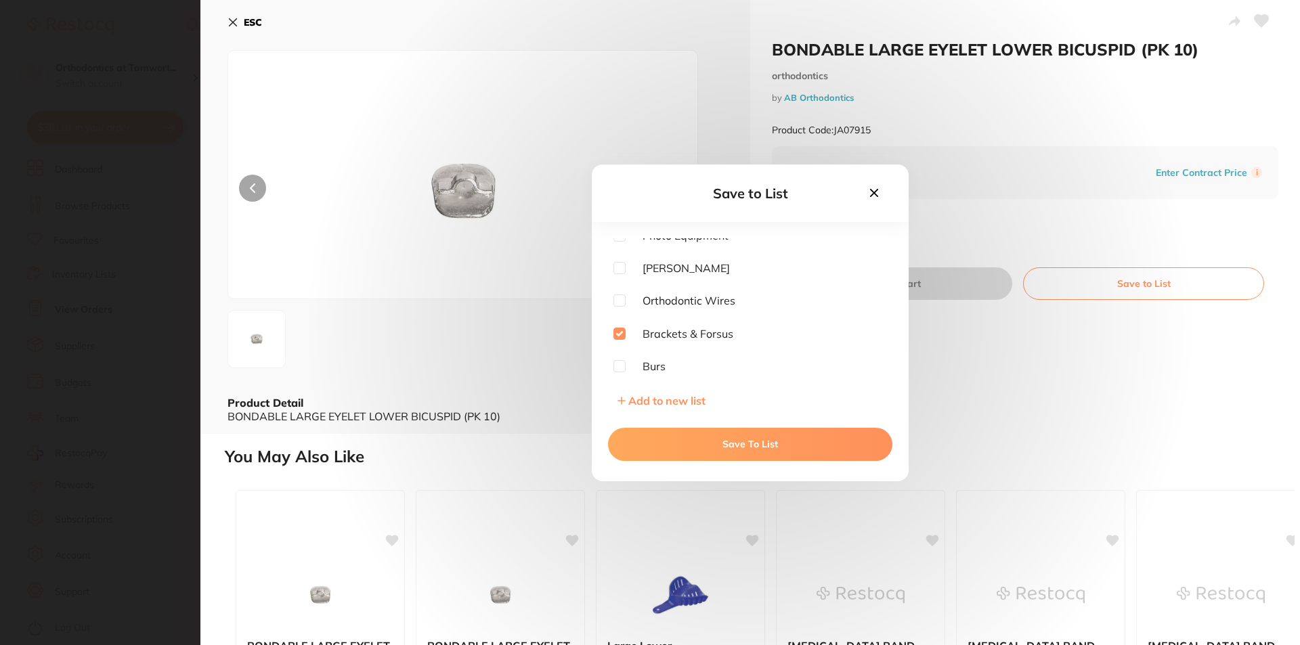
click at [726, 444] on button "Save To List" at bounding box center [750, 444] width 284 height 32
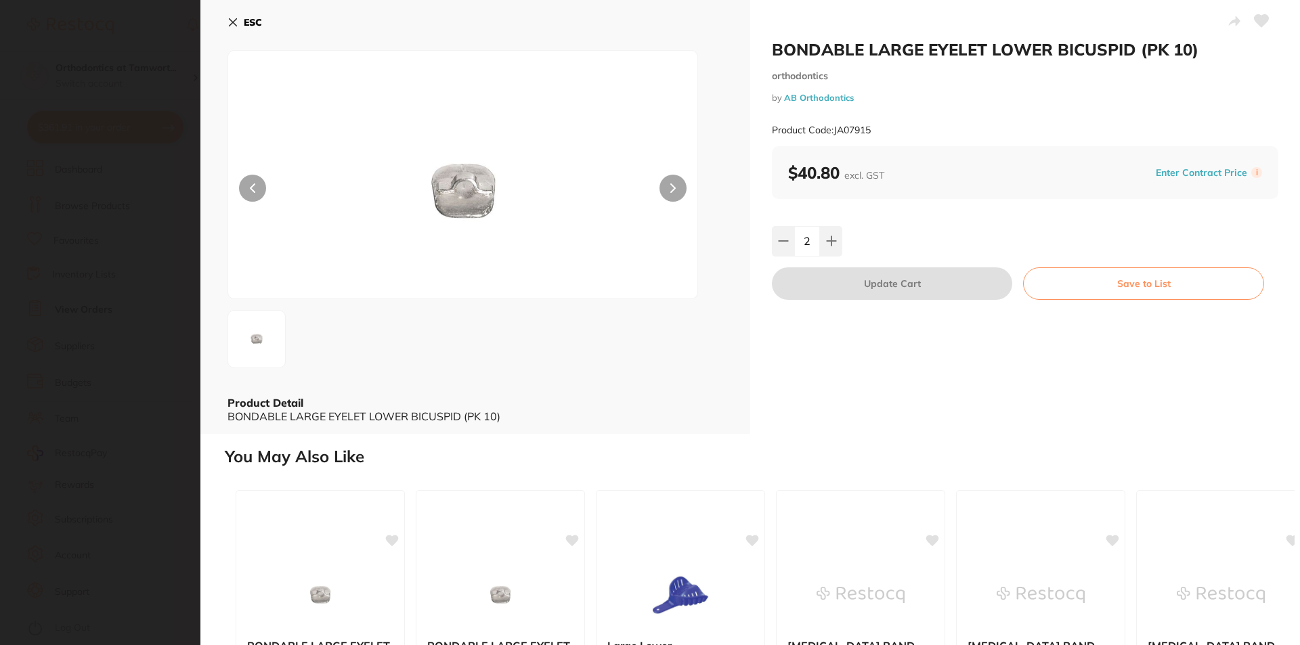
click at [117, 95] on section "BONDABLE LARGE EYELET LOWER [MEDICAL_DATA] (PK 10) orthodontics by AB Orthodont…" at bounding box center [650, 322] width 1300 height 645
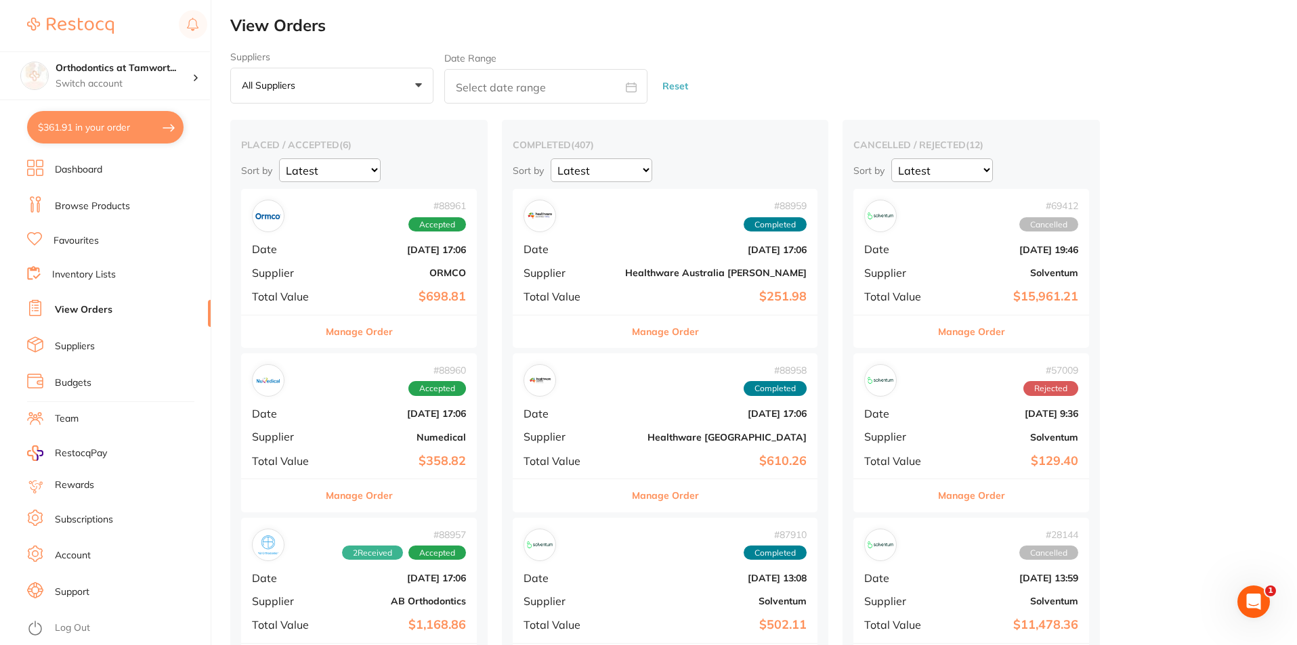
click at [89, 24] on img at bounding box center [70, 26] width 87 height 16
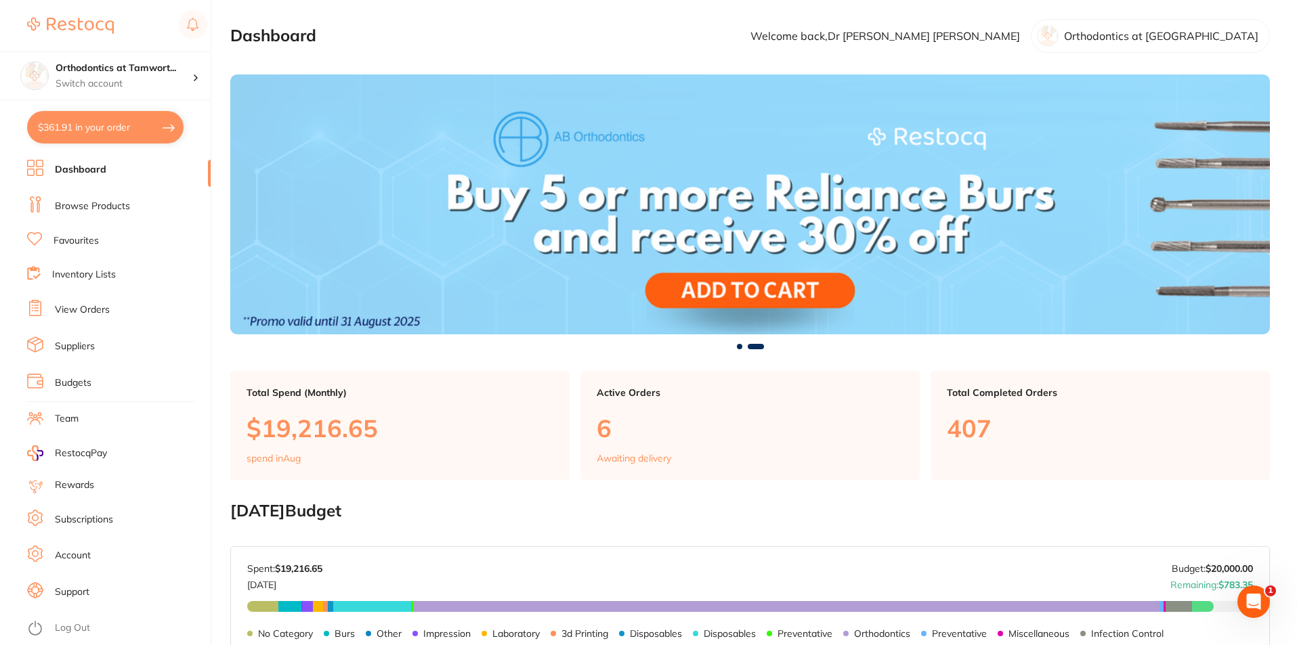
click at [77, 134] on button "$361.91 in your order" at bounding box center [105, 127] width 156 height 32
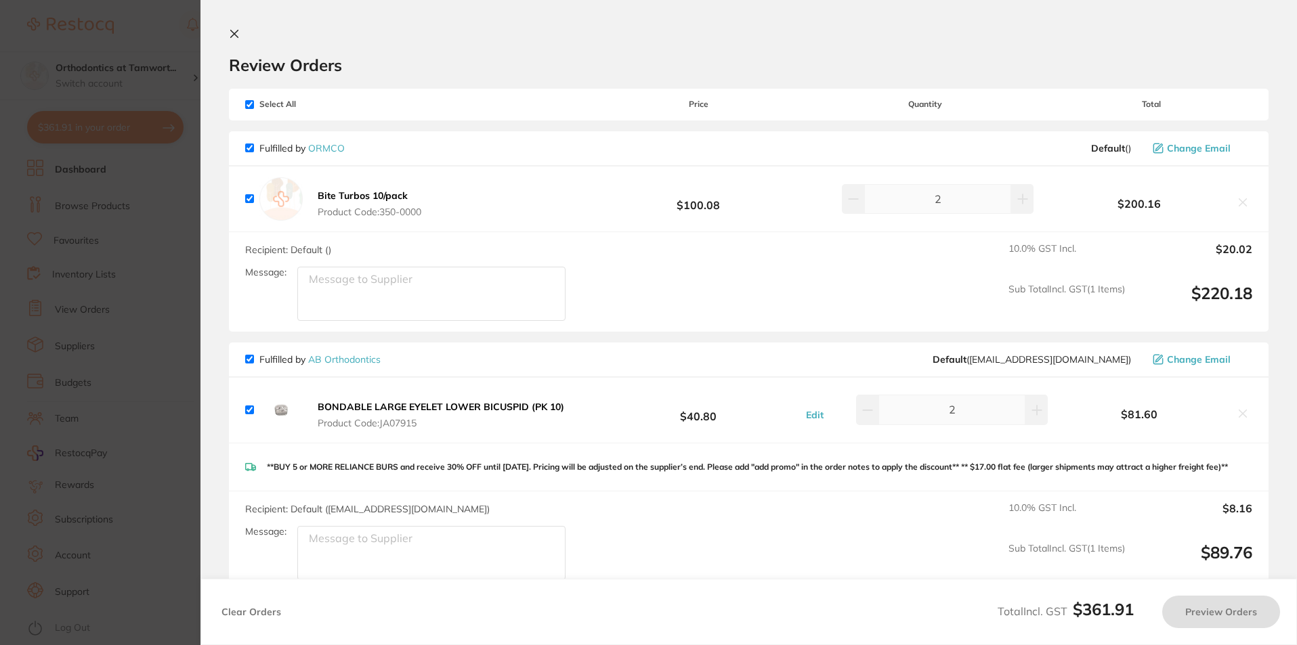
checkbox input "true"
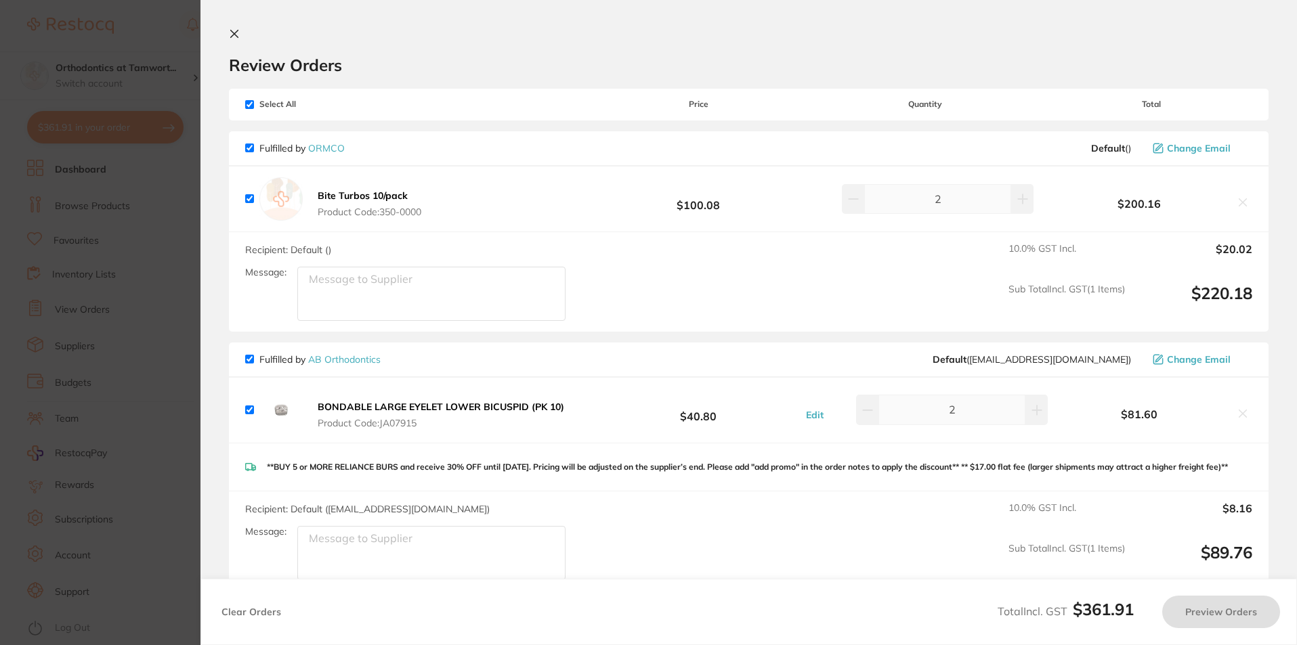
checkbox input "true"
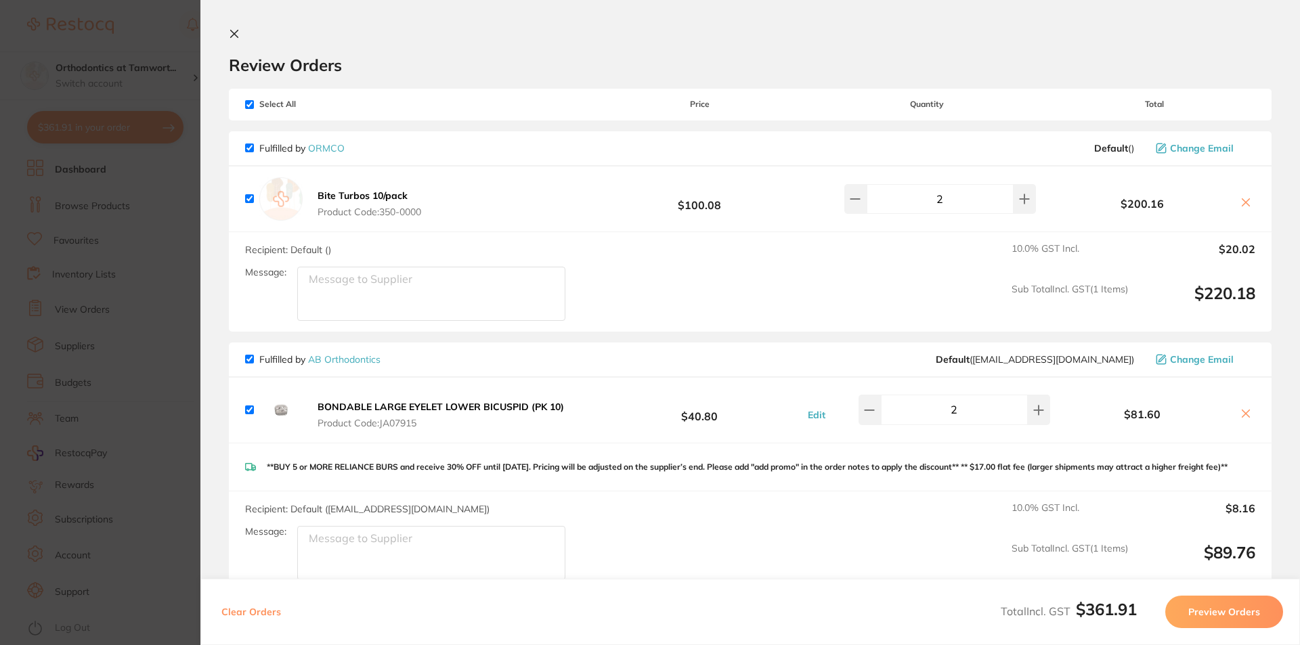
click at [126, 53] on section "Update RRP Set your pre negotiated price for this item. Item Agreed RRP (excl. …" at bounding box center [650, 322] width 1300 height 645
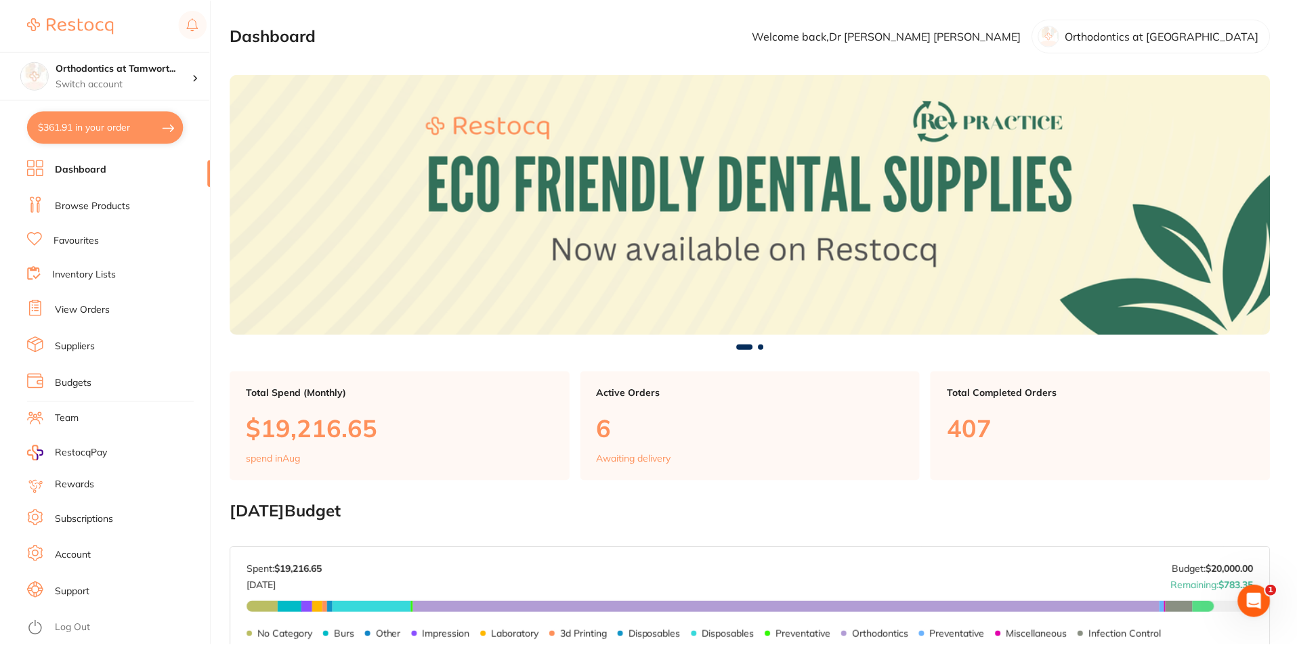
scroll to position [1, 0]
